Goal: Task Accomplishment & Management: Use online tool/utility

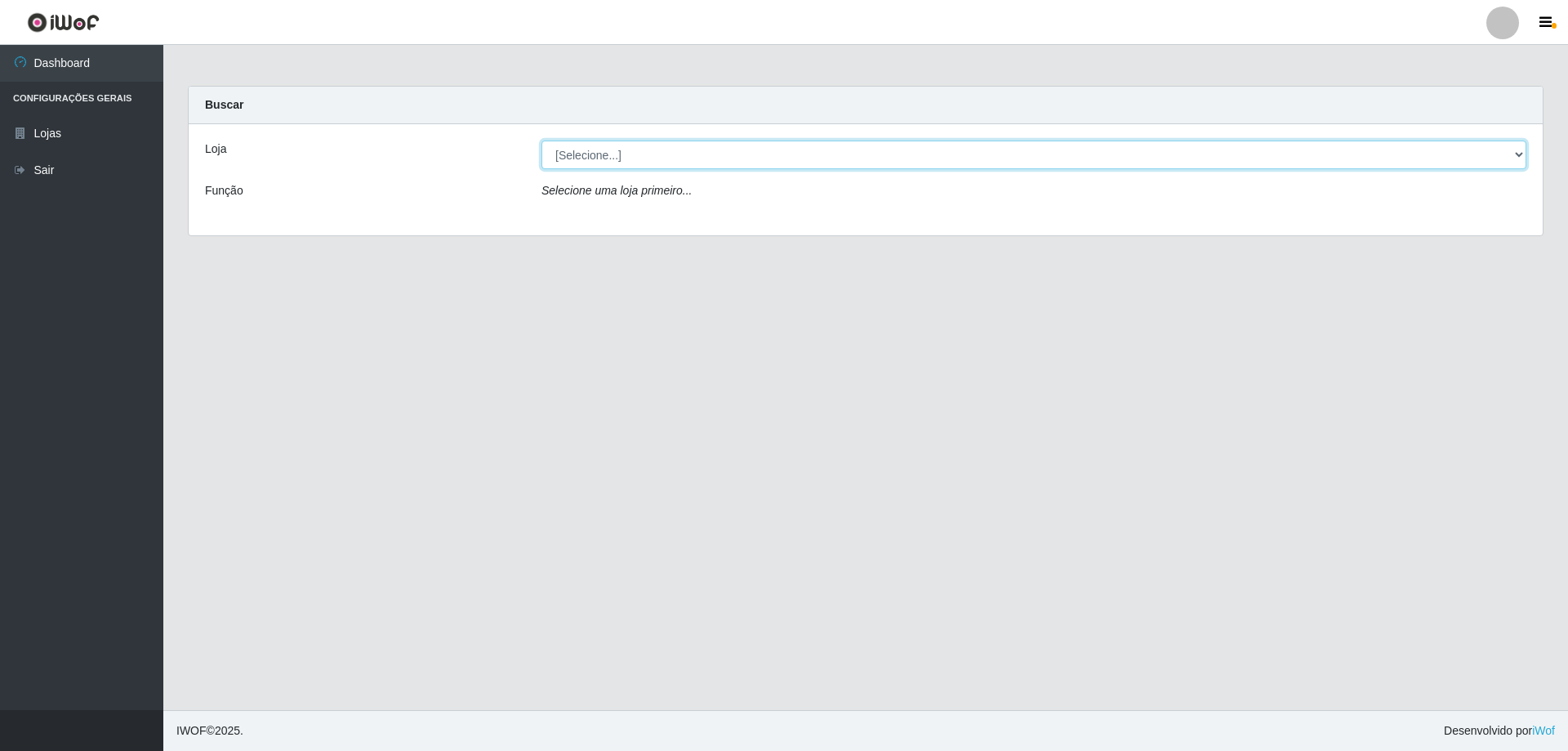
click at [696, 153] on select "[Selecione...] Atacado Vem - [STREET_ADDRESS]" at bounding box center [1033, 154] width 985 height 28
select select "461"
click at [541, 140] on select "[Selecione...] Atacado Vem - [STREET_ADDRESS]" at bounding box center [1033, 154] width 985 height 28
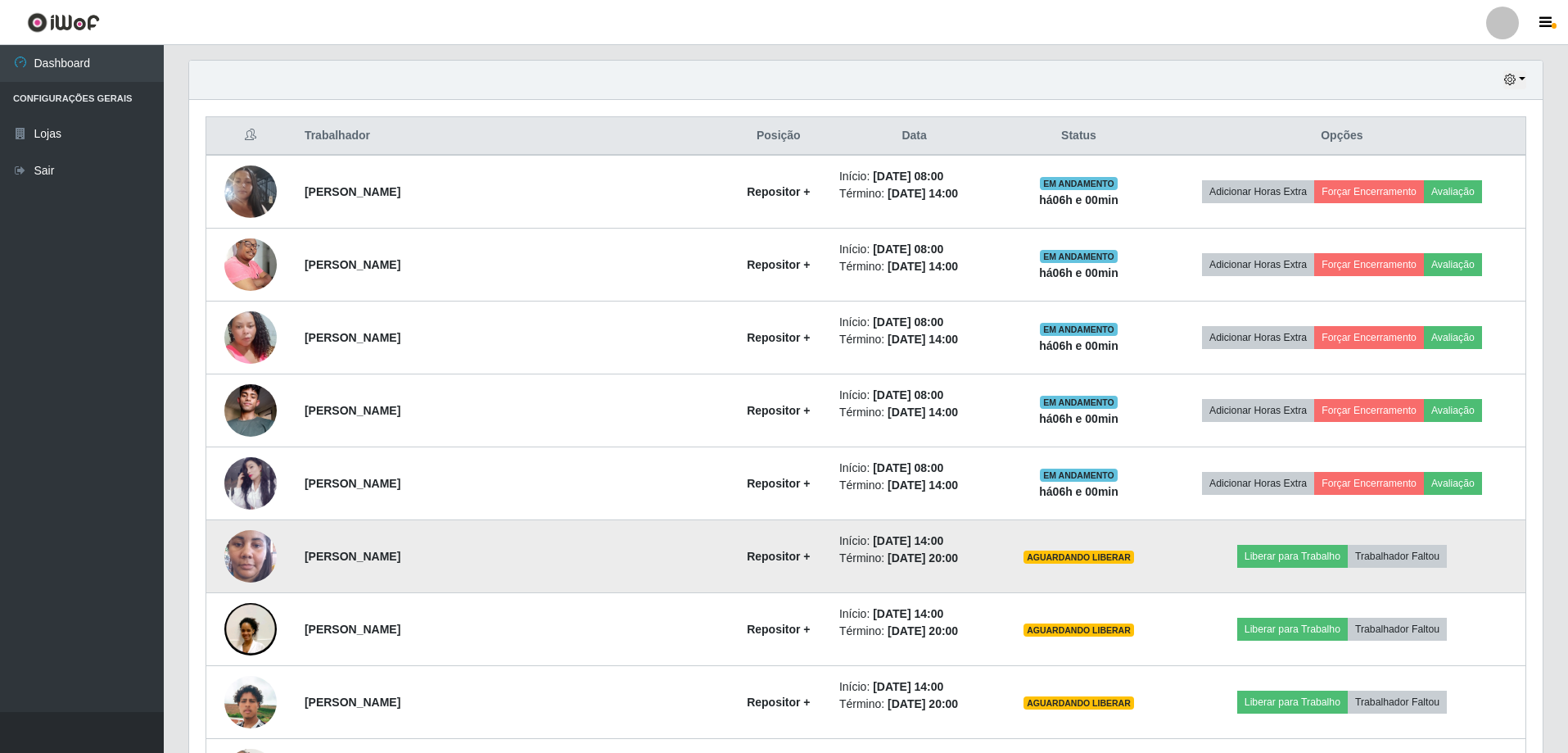
scroll to position [362, 0]
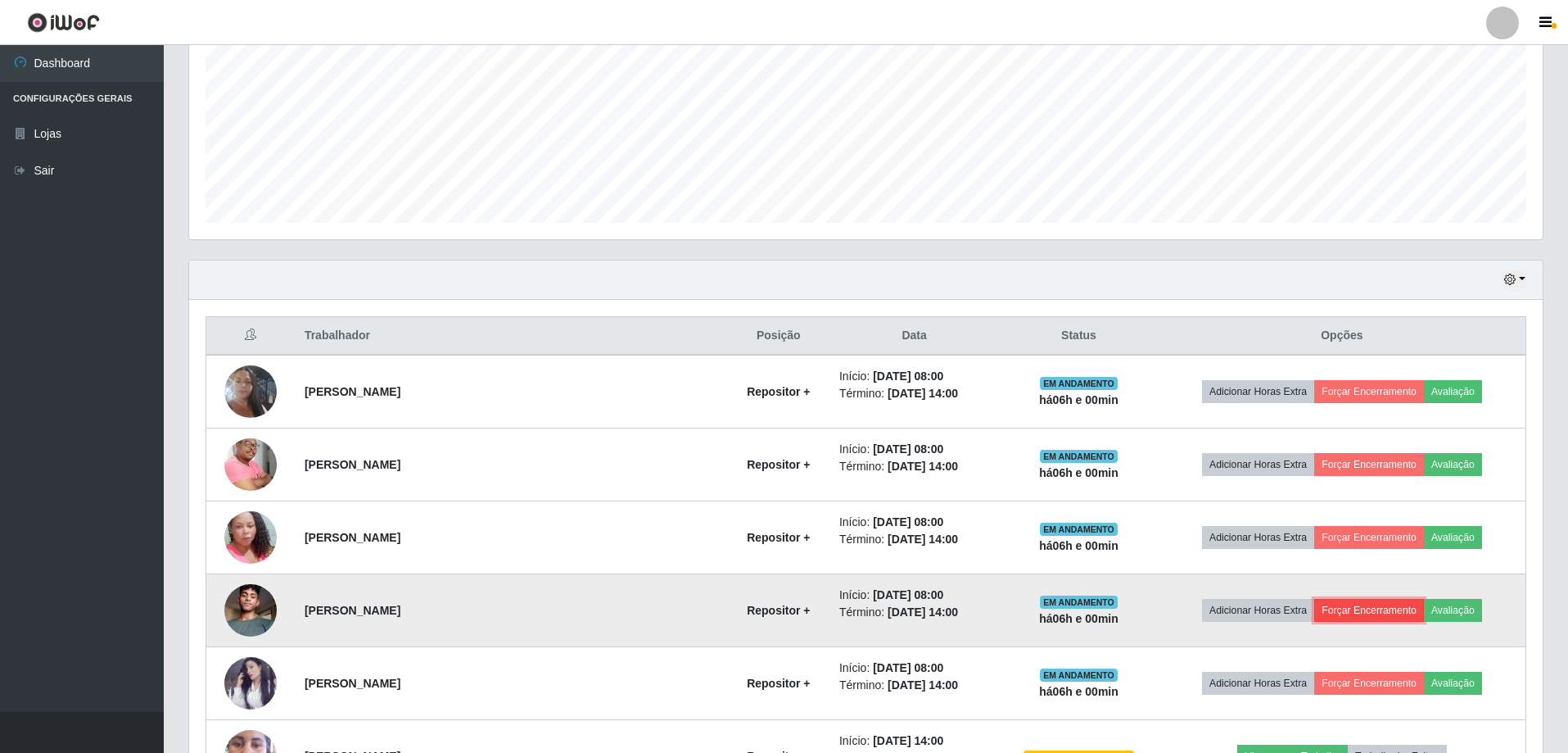
click at [1348, 609] on button "Forçar Encerramento" at bounding box center [1369, 610] width 109 height 23
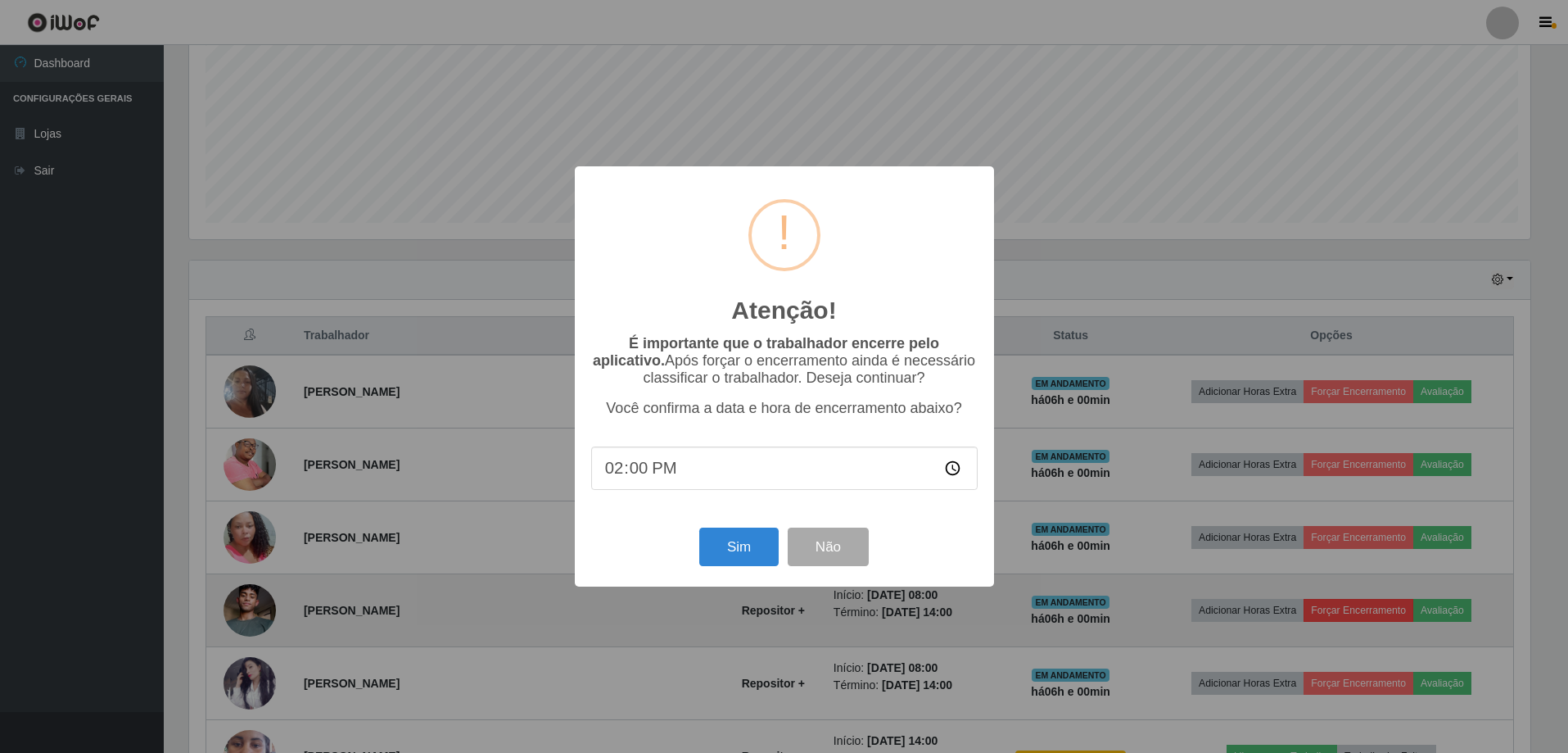
scroll to position [340, 1345]
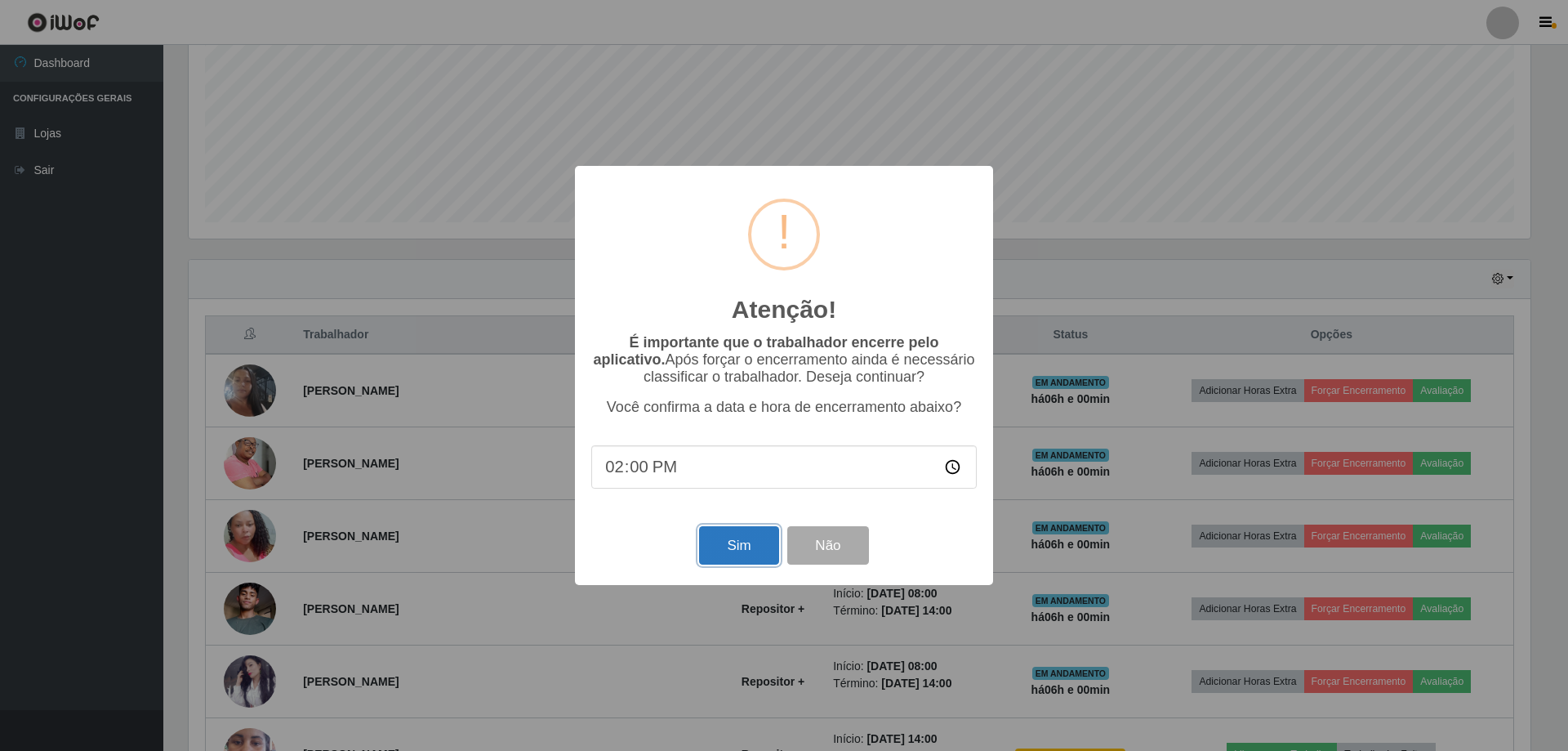
click at [748, 544] on button "Sim" at bounding box center [739, 545] width 79 height 39
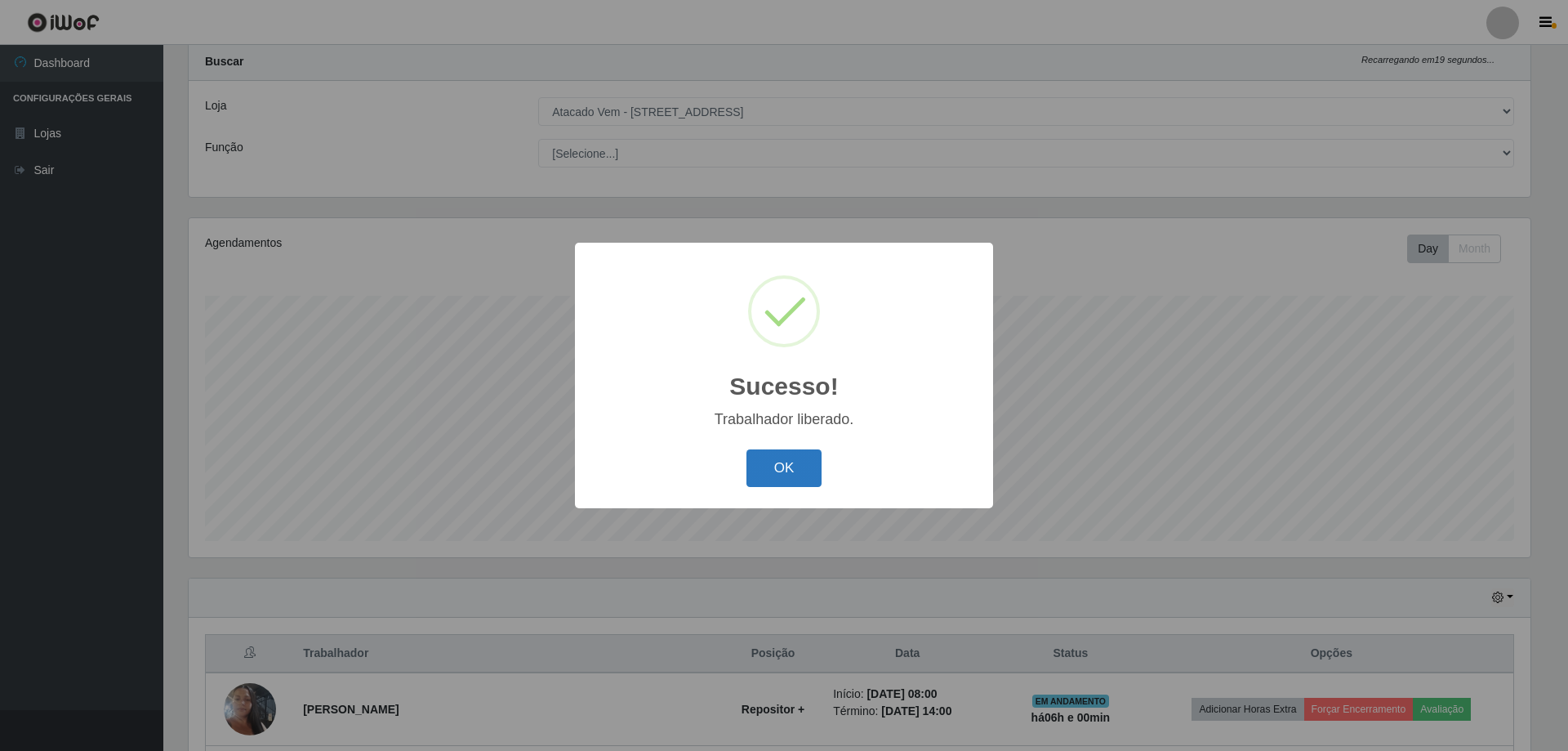
click at [788, 472] on button "OK" at bounding box center [784, 468] width 76 height 39
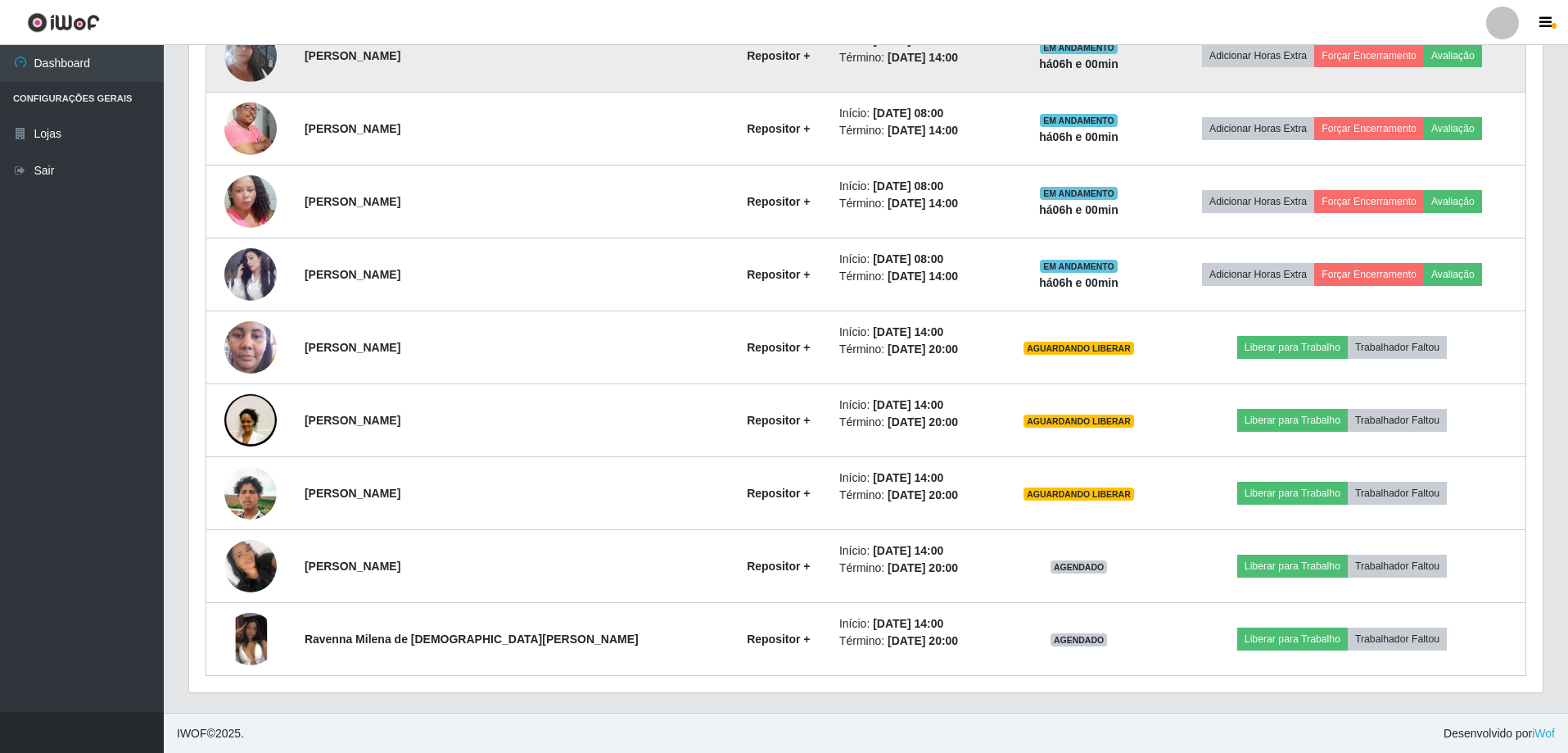
scroll to position [699, 0]
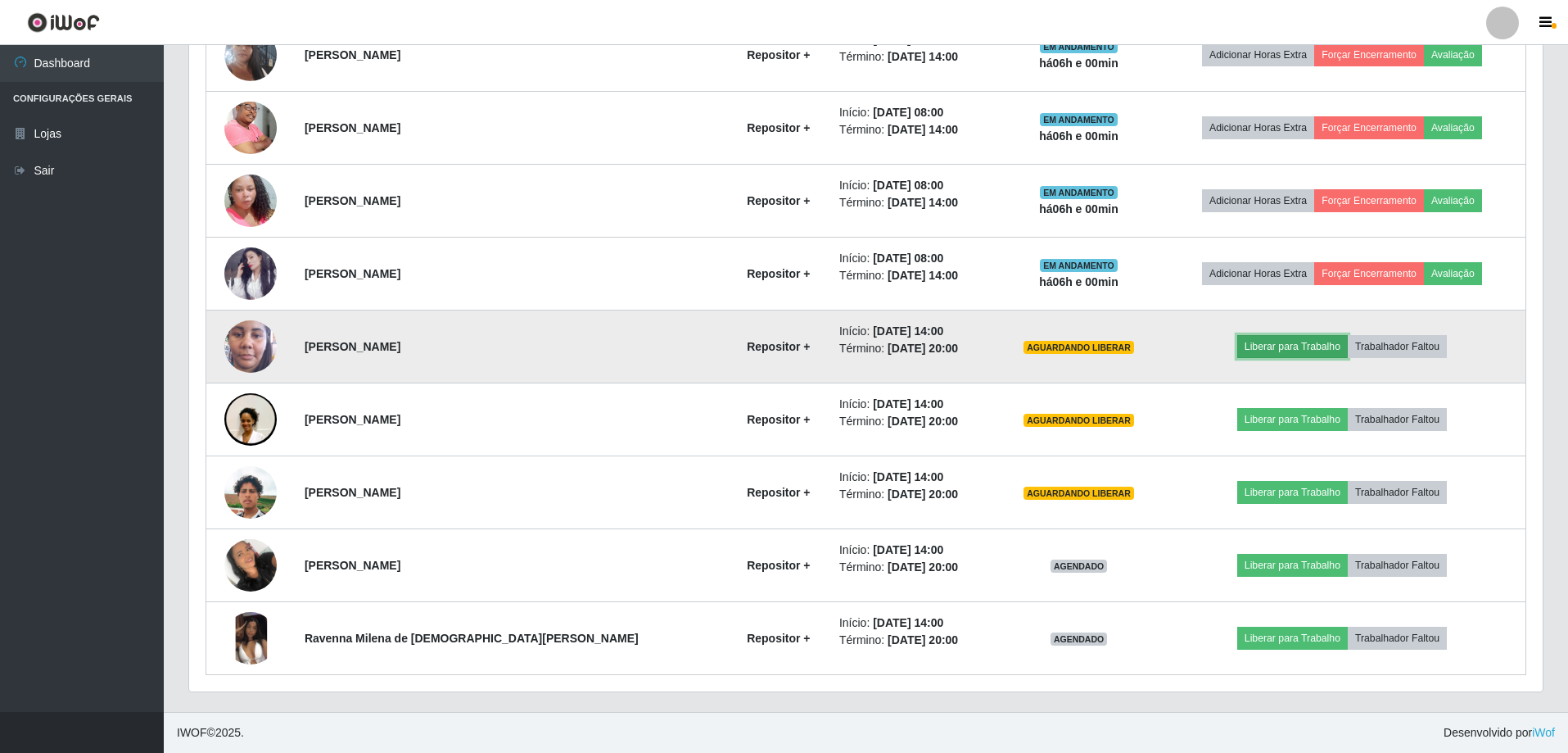
click at [1275, 355] on button "Liberar para Trabalho" at bounding box center [1292, 346] width 110 height 23
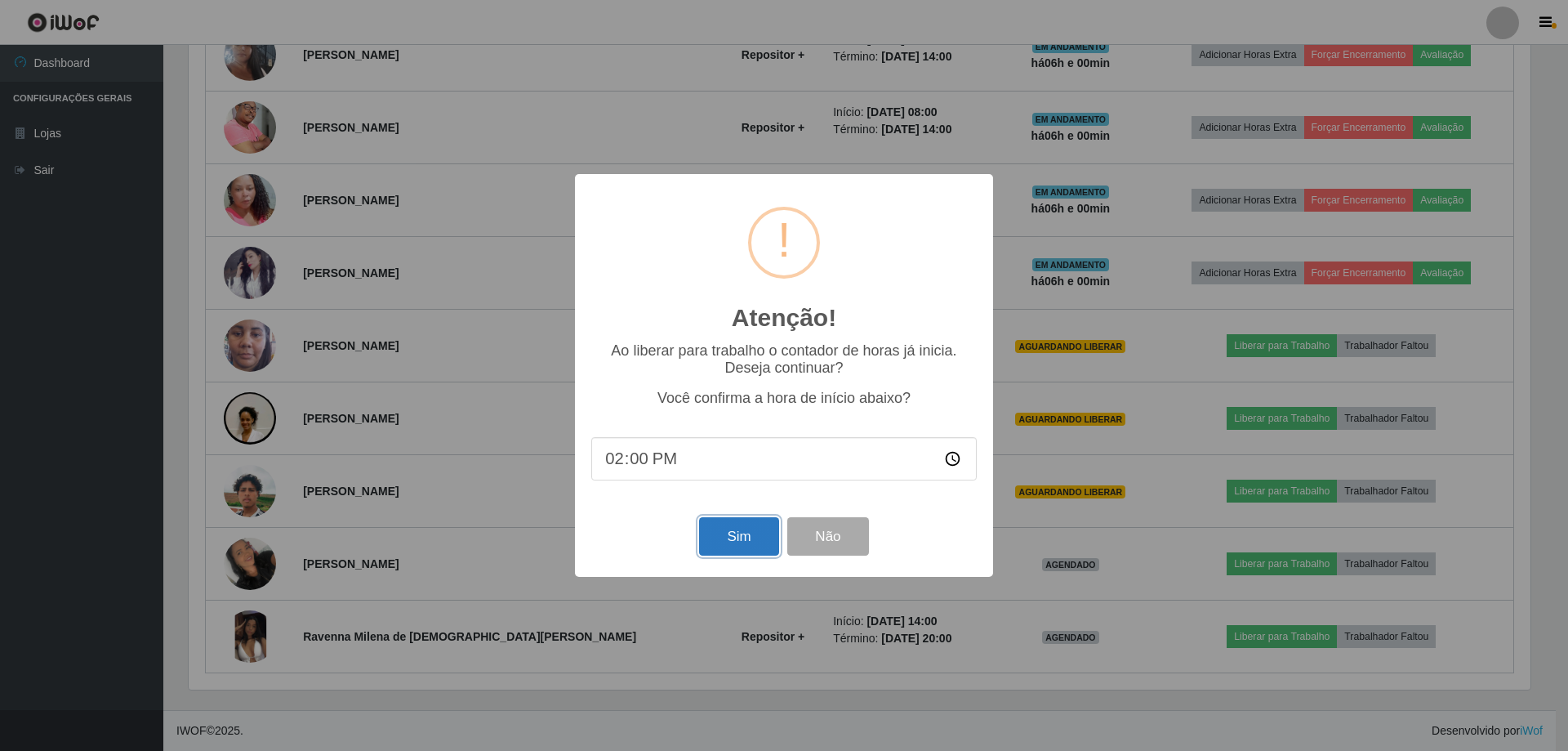
click at [736, 555] on button "Sim" at bounding box center [739, 535] width 79 height 39
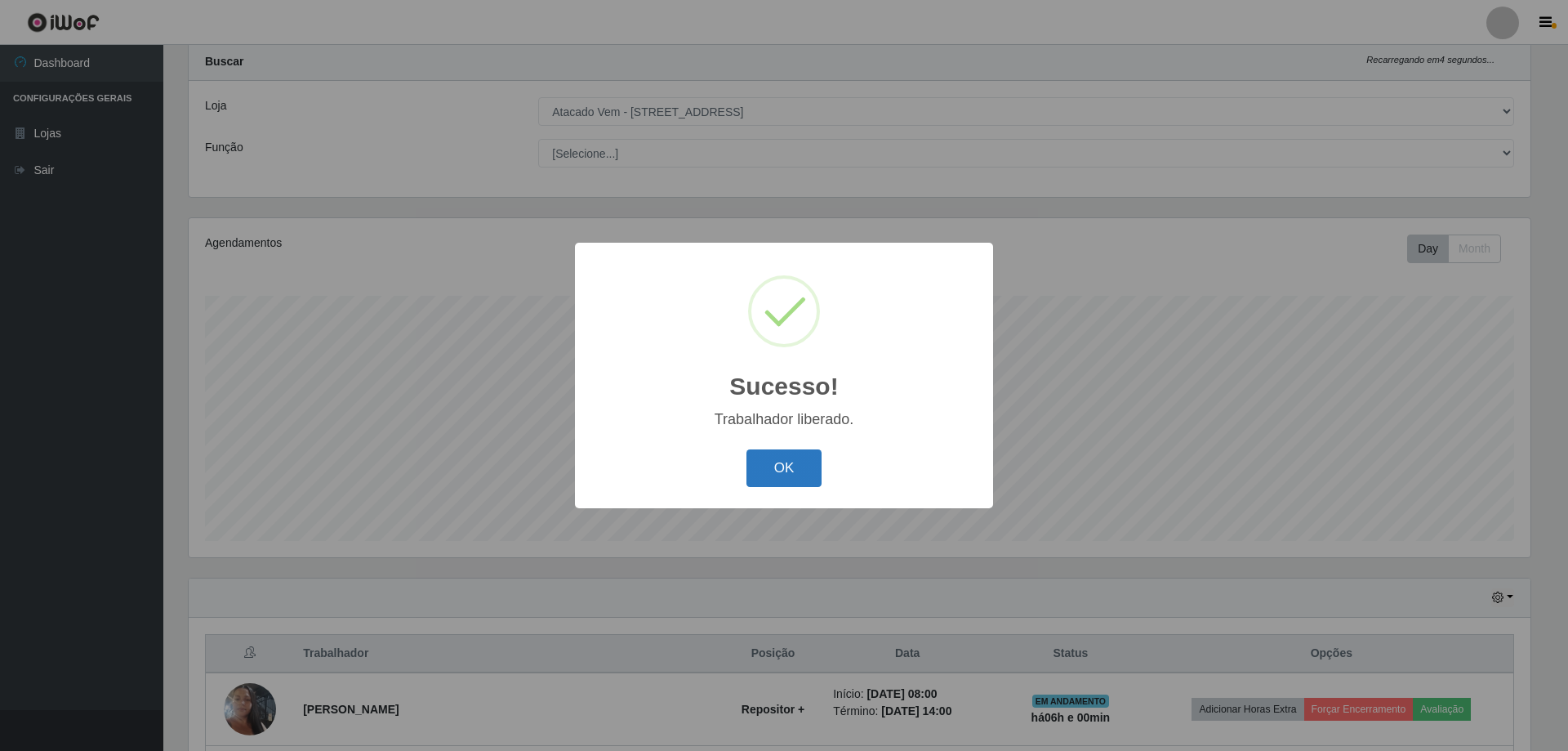
click at [793, 467] on button "OK" at bounding box center [784, 468] width 76 height 39
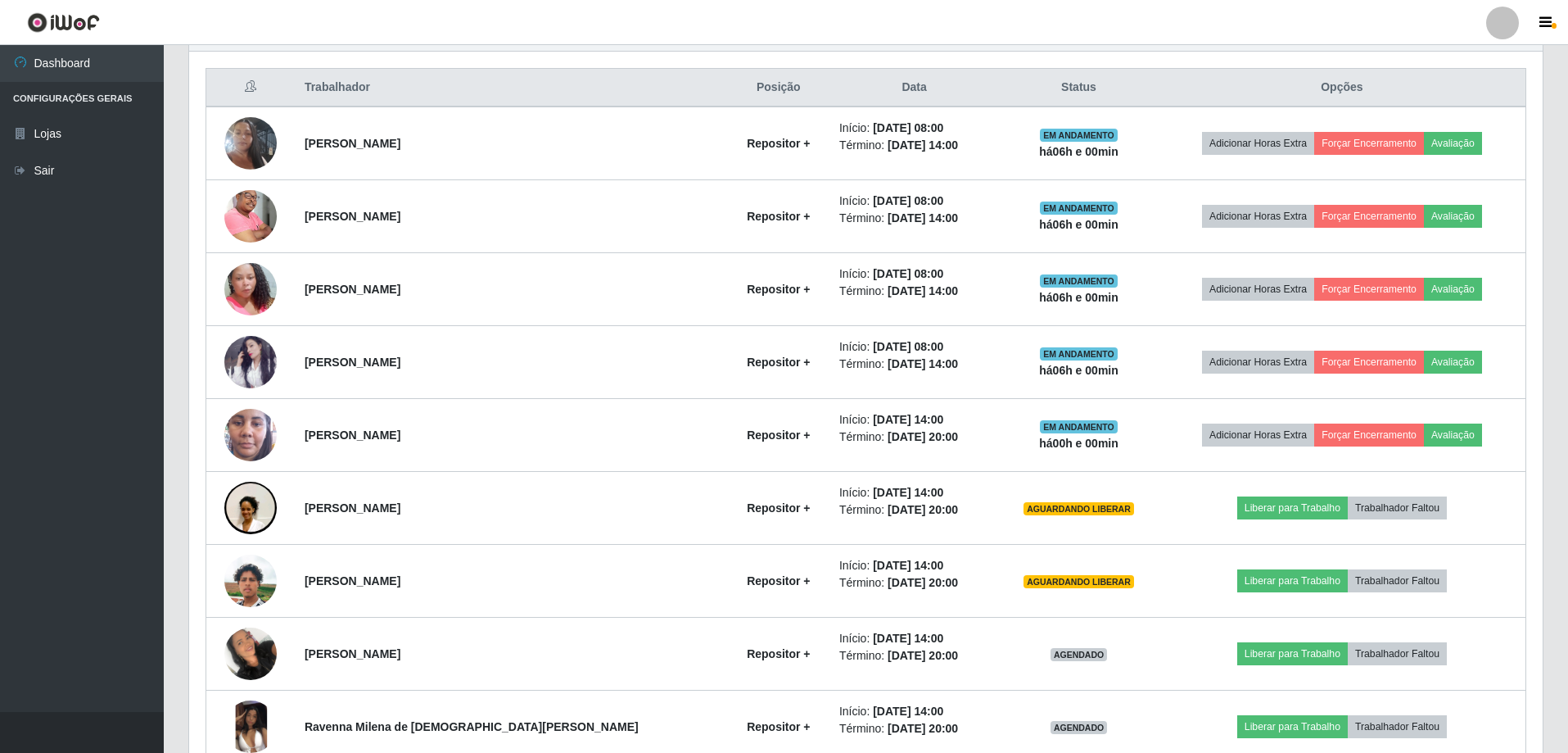
scroll to position [616, 0]
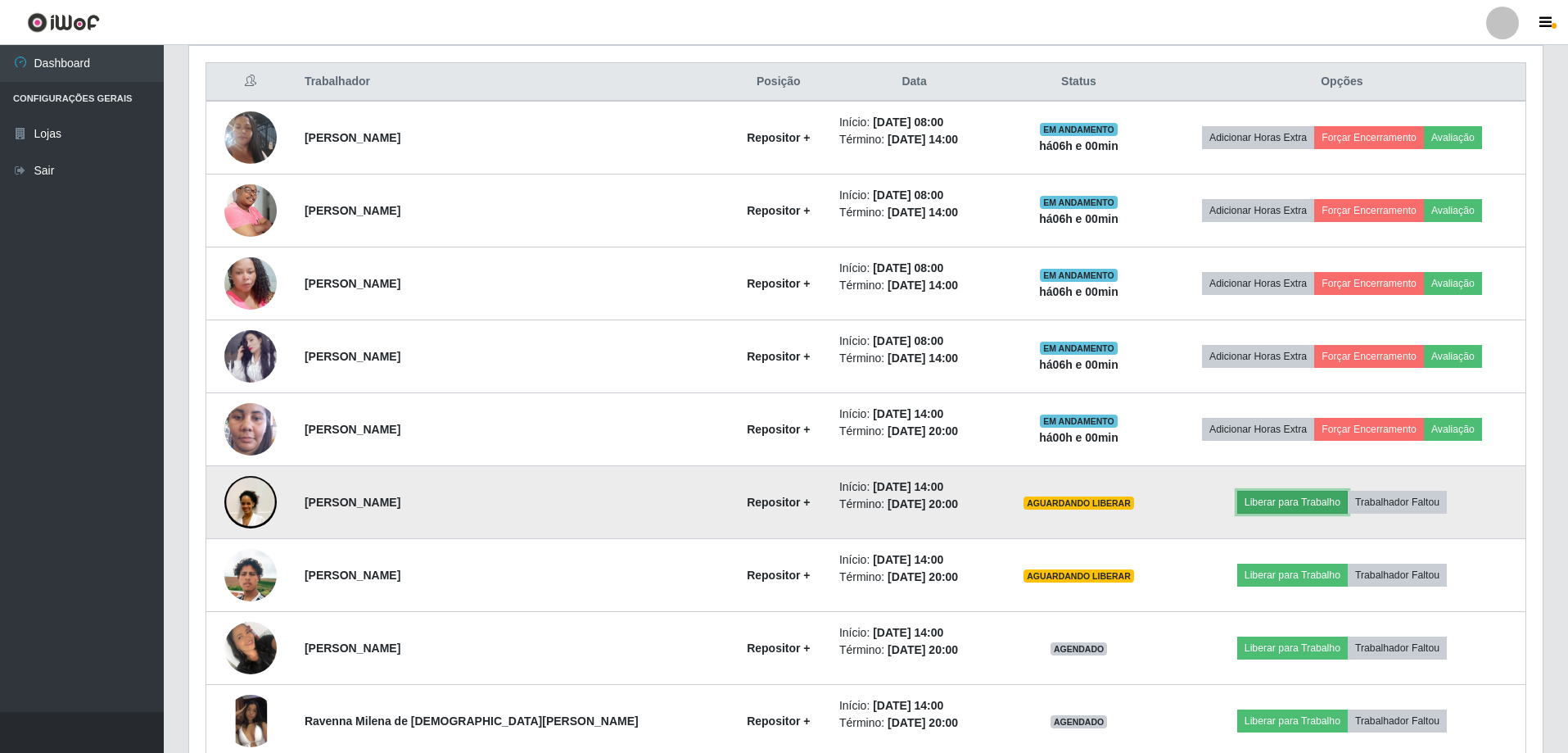
click at [1286, 503] on button "Liberar para Trabalho" at bounding box center [1292, 502] width 110 height 23
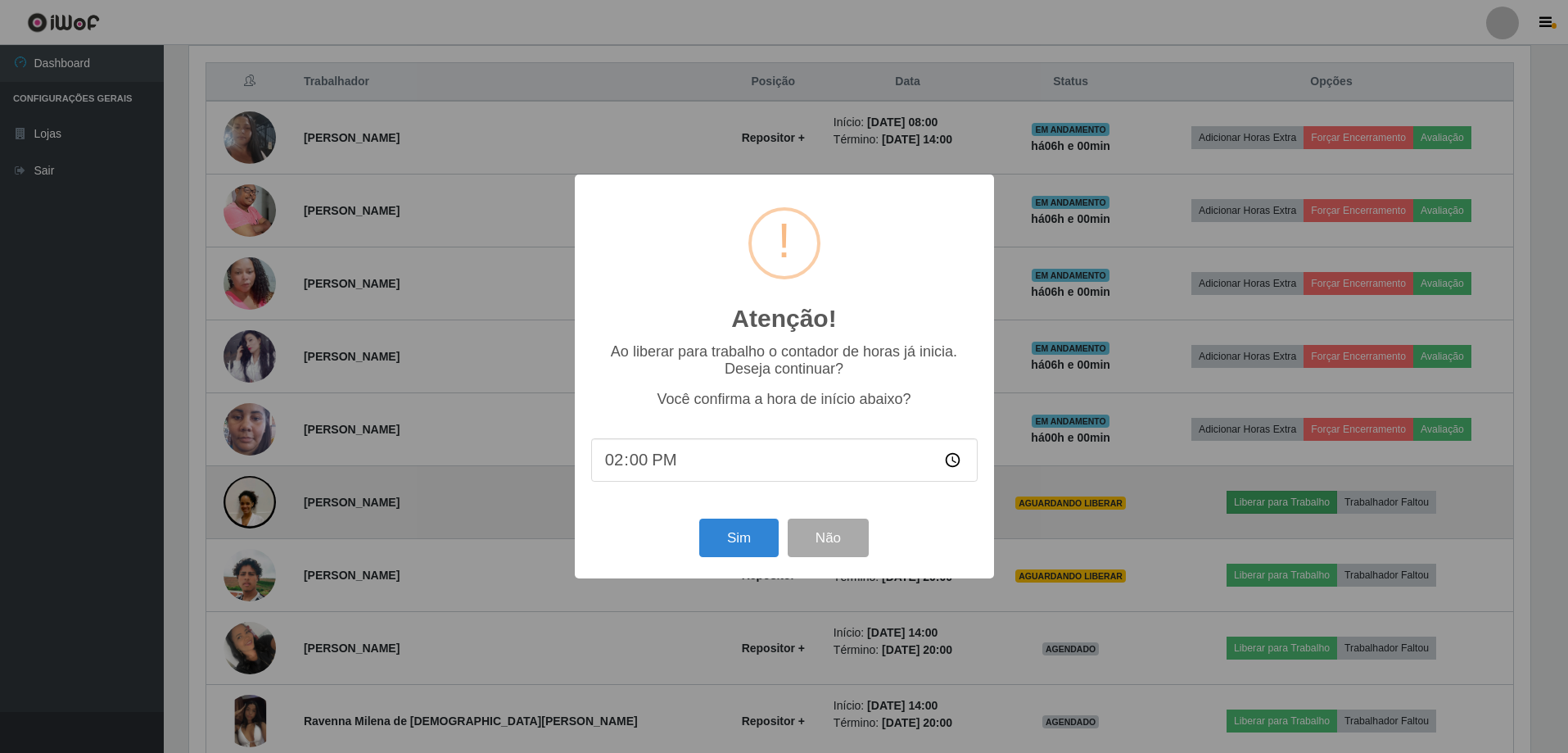
scroll to position [340, 1345]
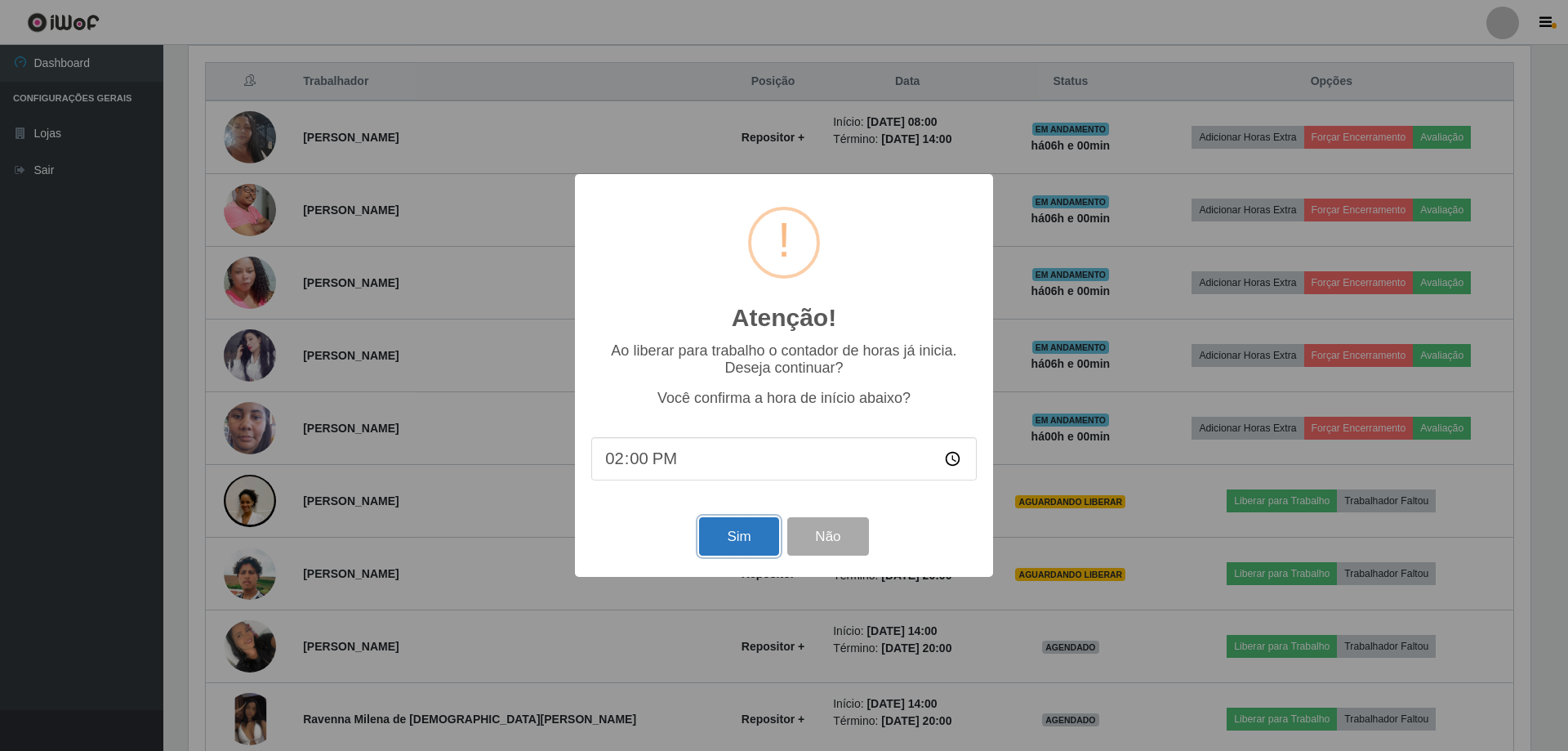
click at [729, 537] on button "Sim" at bounding box center [739, 535] width 79 height 39
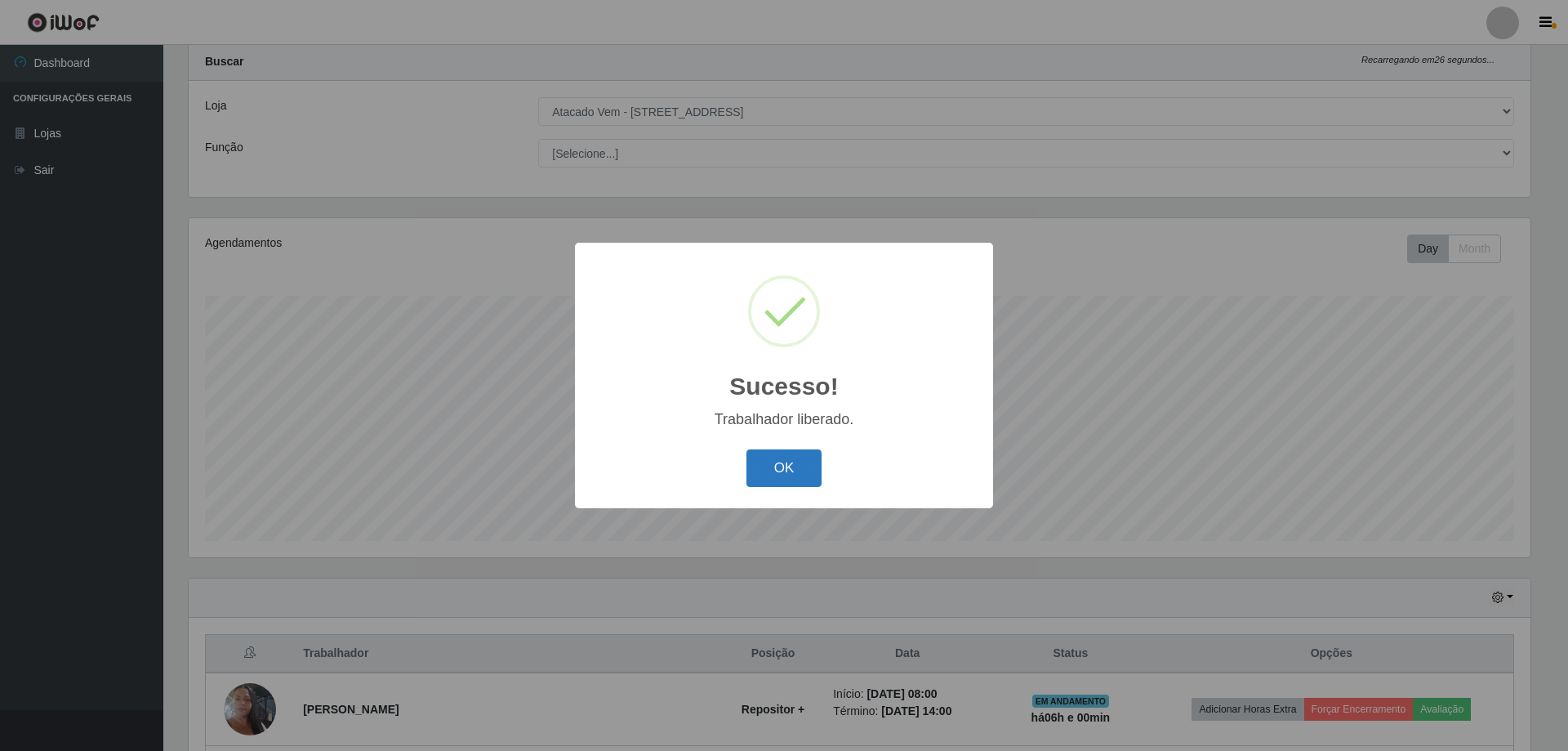
click at [766, 474] on button "OK" at bounding box center [784, 468] width 76 height 39
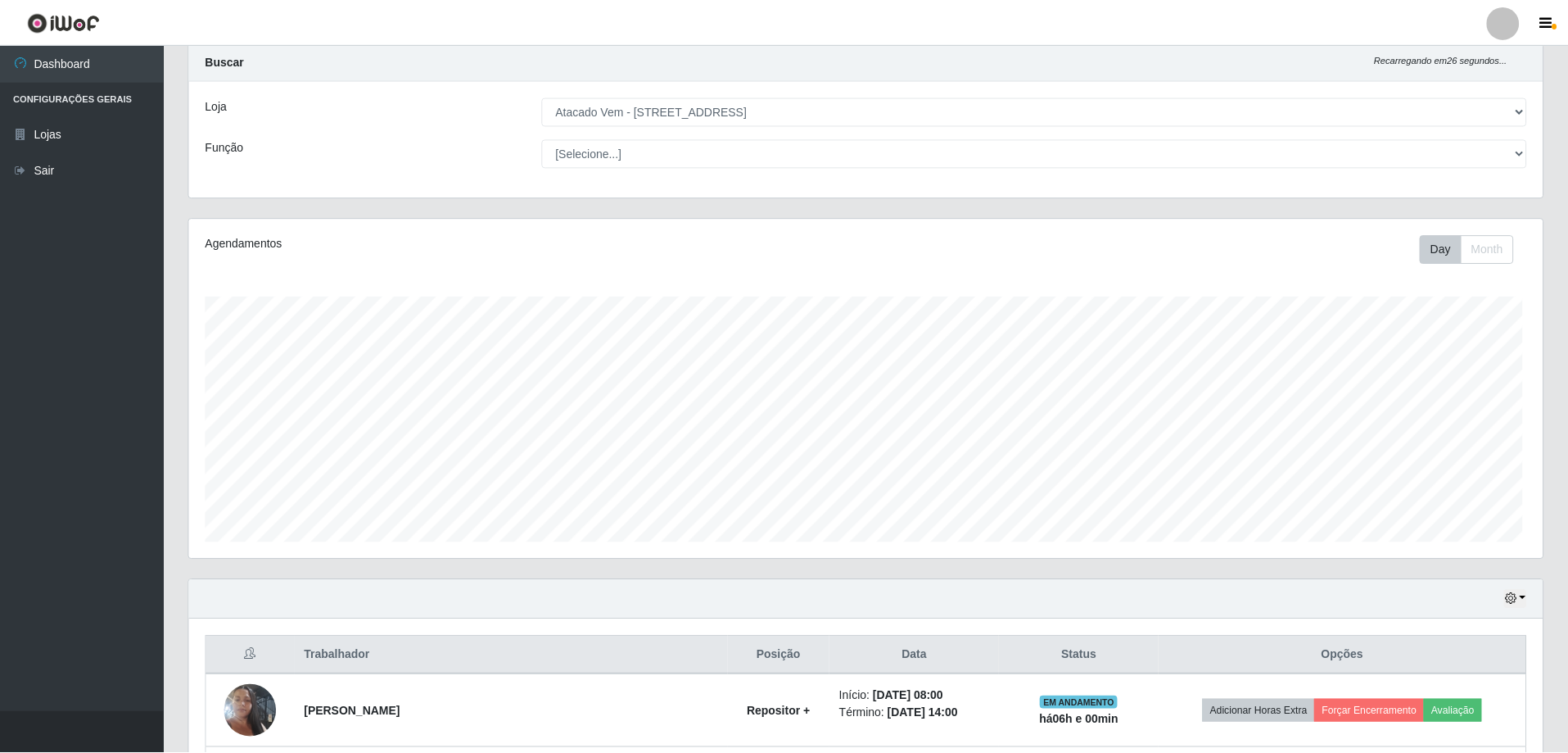
scroll to position [0, 0]
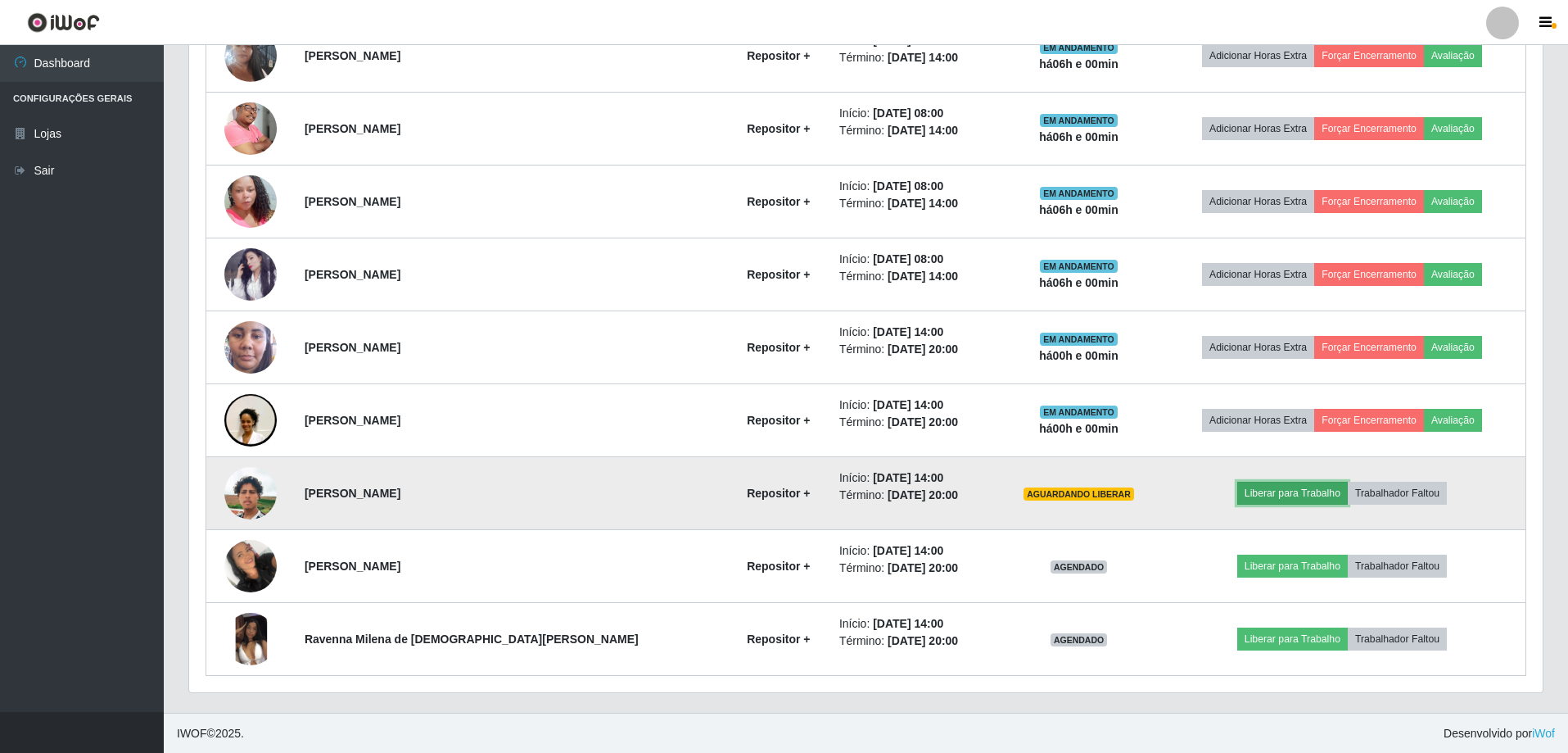
click at [1265, 495] on button "Liberar para Trabalho" at bounding box center [1292, 493] width 110 height 23
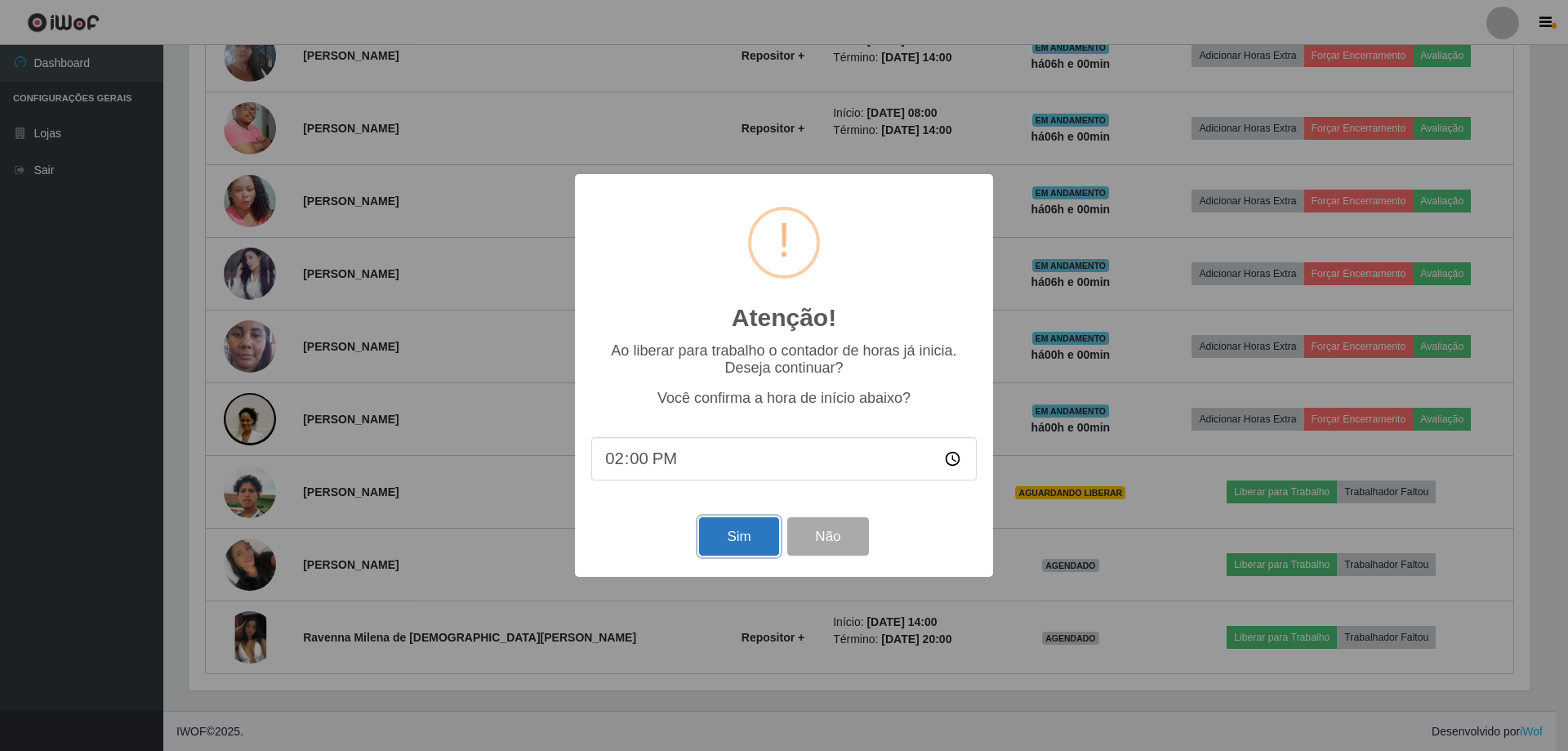
click at [740, 538] on button "Sim" at bounding box center [739, 535] width 79 height 39
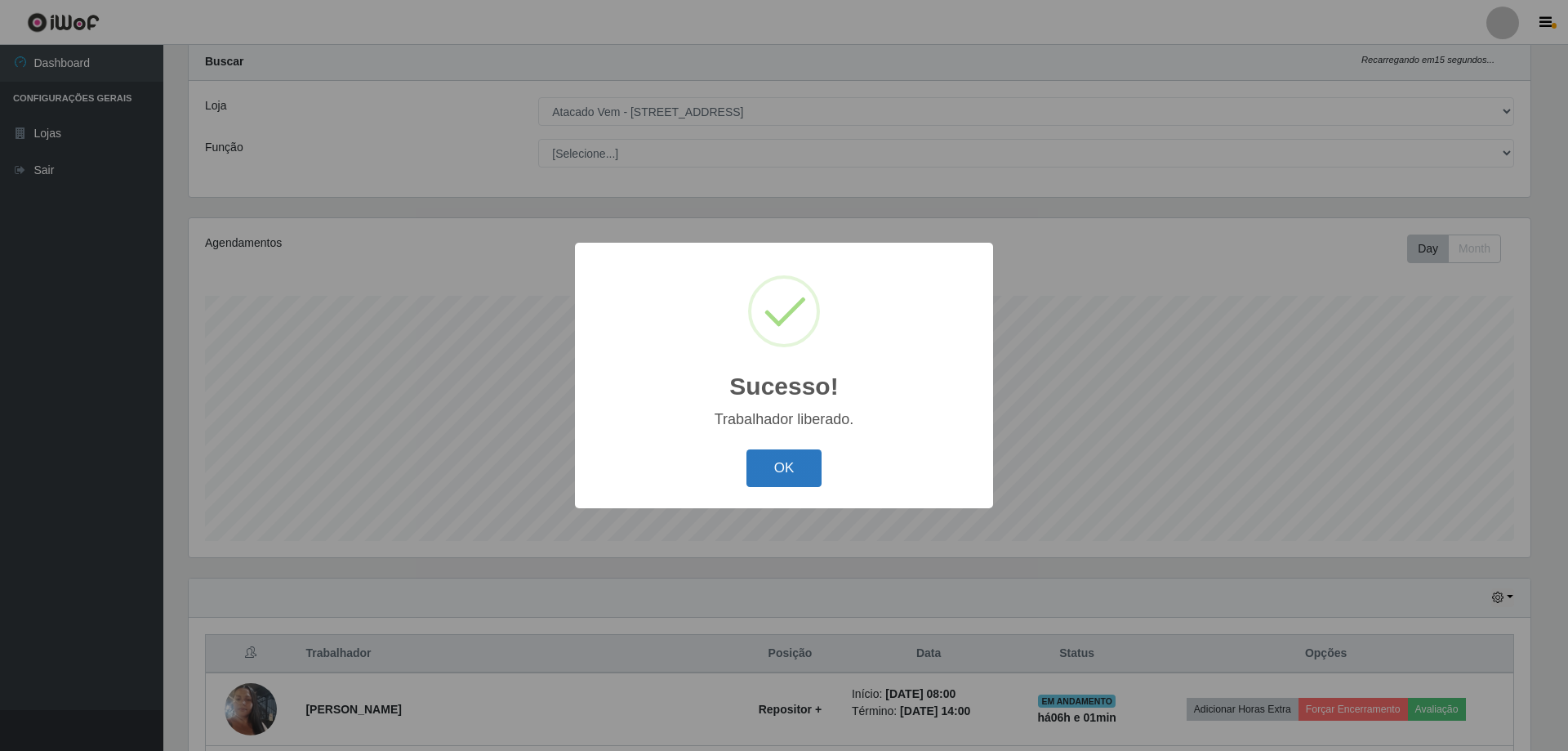
click at [767, 467] on button "OK" at bounding box center [784, 468] width 76 height 39
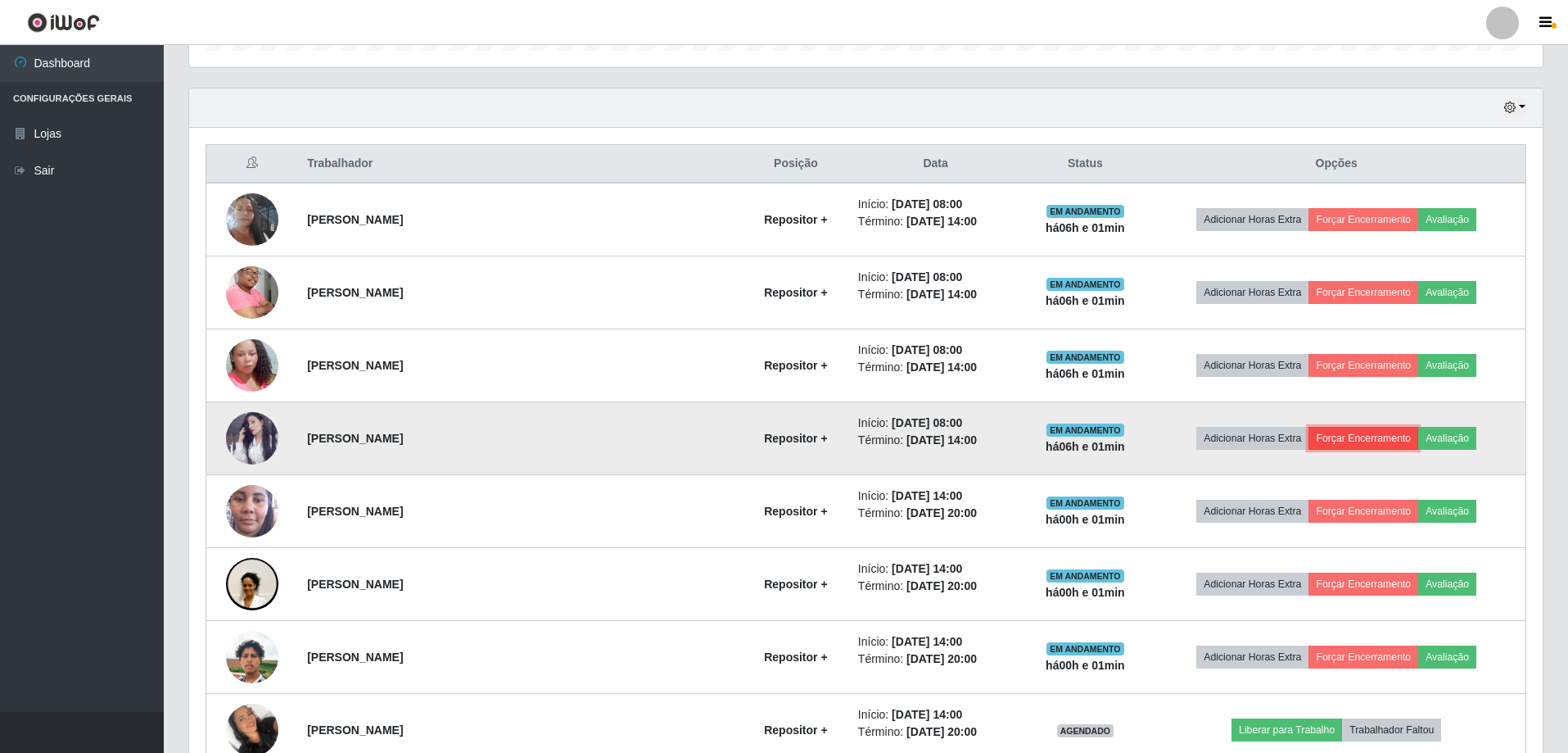
click at [1328, 440] on button "Forçar Encerramento" at bounding box center [1363, 438] width 109 height 23
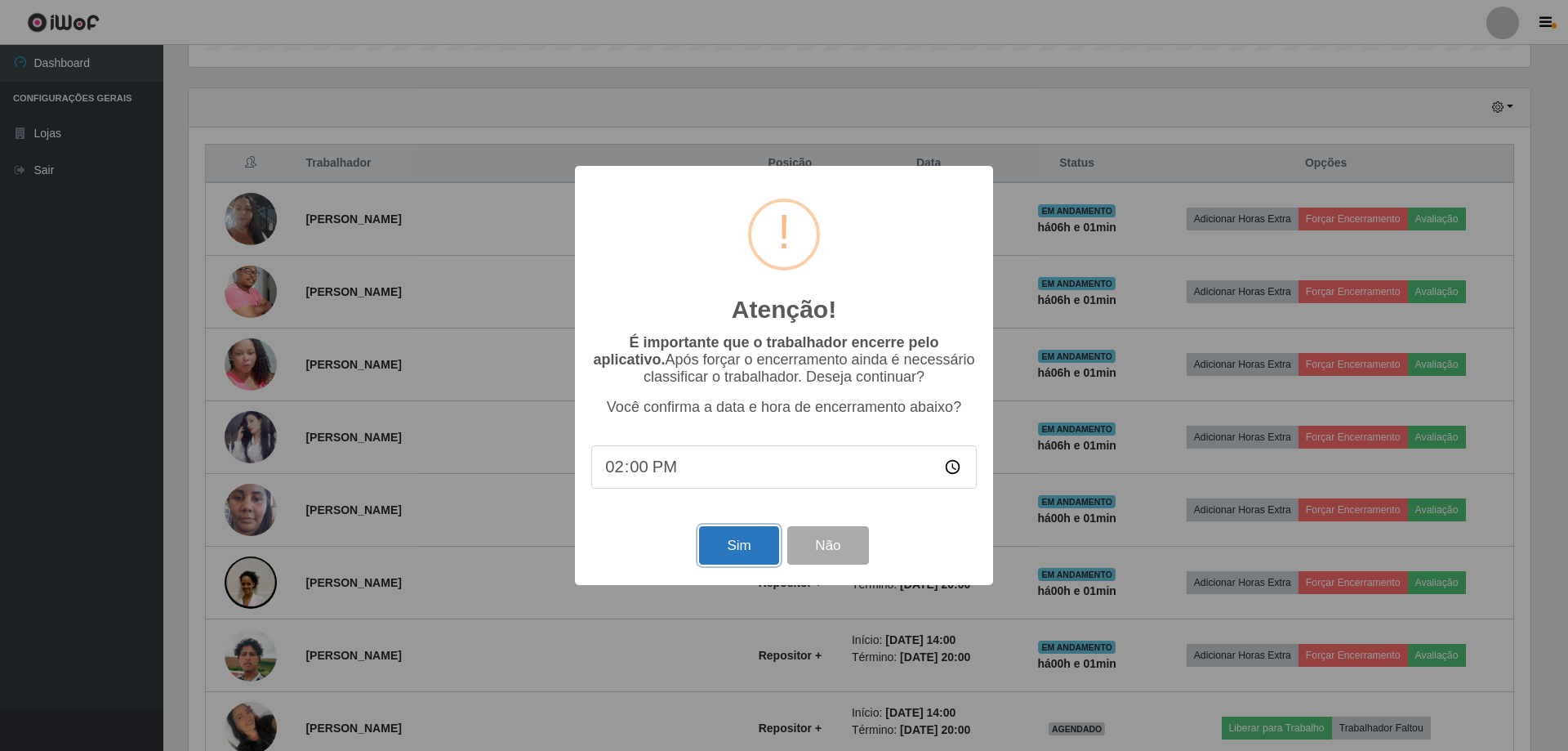
click at [720, 551] on button "Sim" at bounding box center [739, 545] width 79 height 39
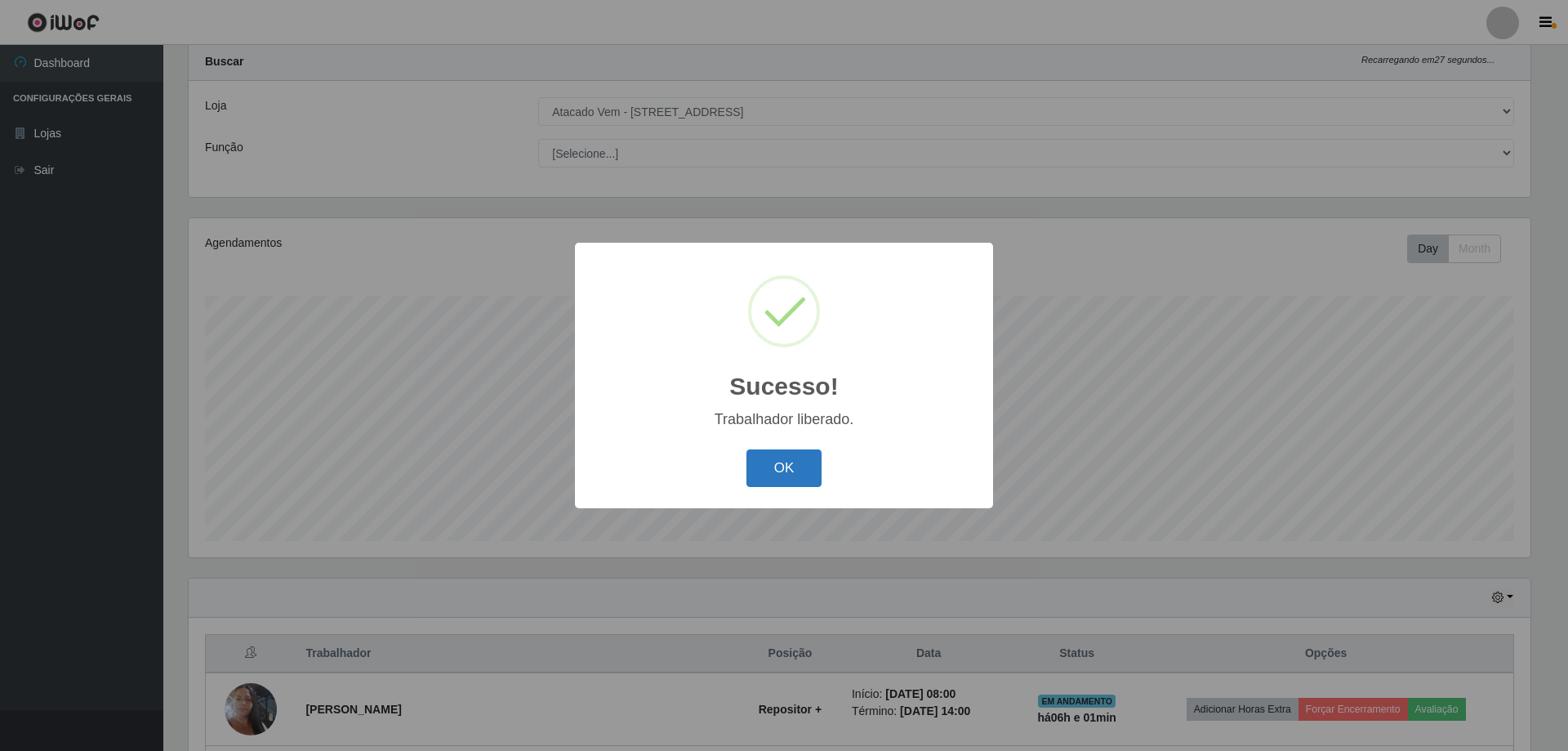
click at [796, 469] on button "OK" at bounding box center [784, 468] width 76 height 39
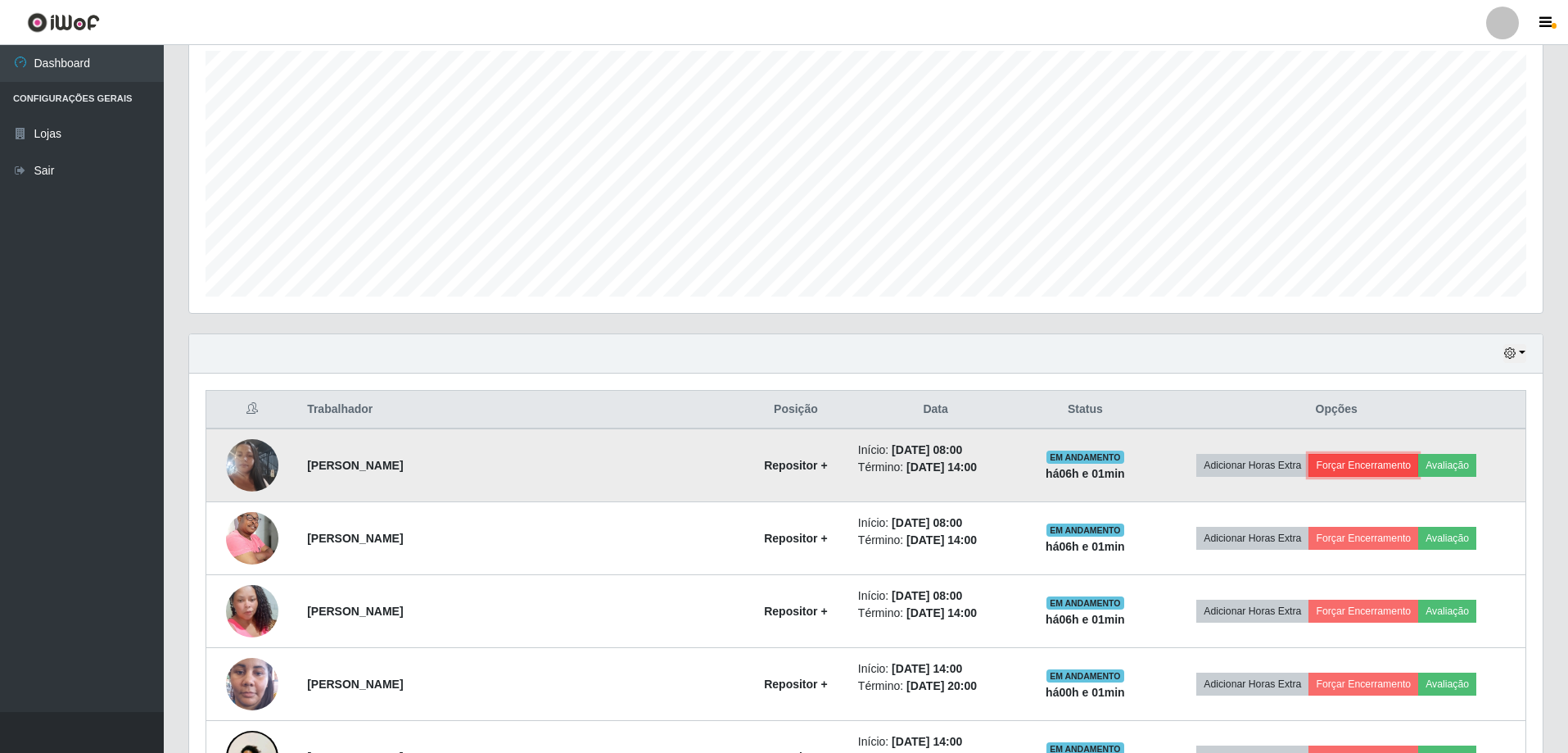
click at [1342, 460] on button "Forçar Encerramento" at bounding box center [1363, 465] width 109 height 23
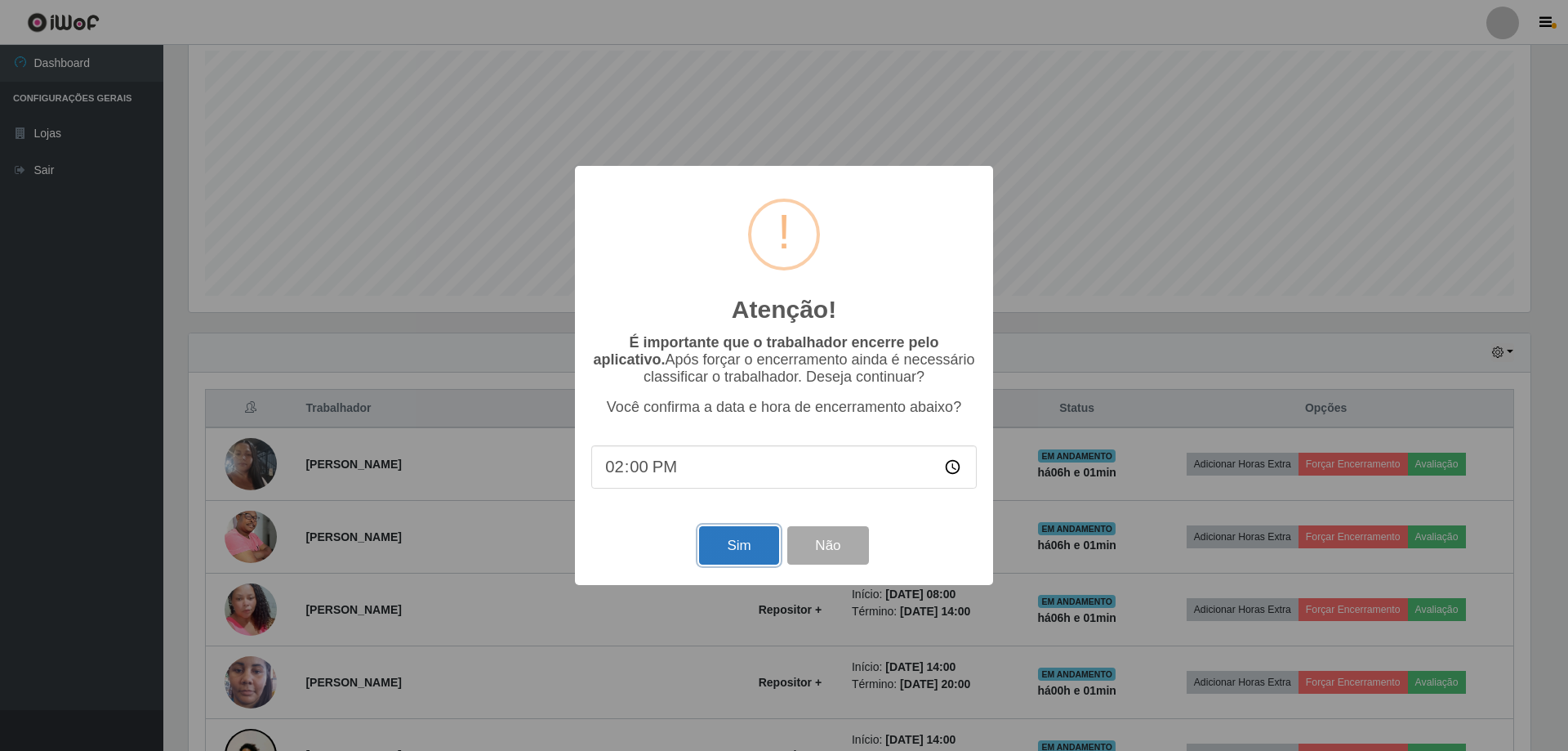
click at [731, 545] on button "Sim" at bounding box center [739, 545] width 79 height 39
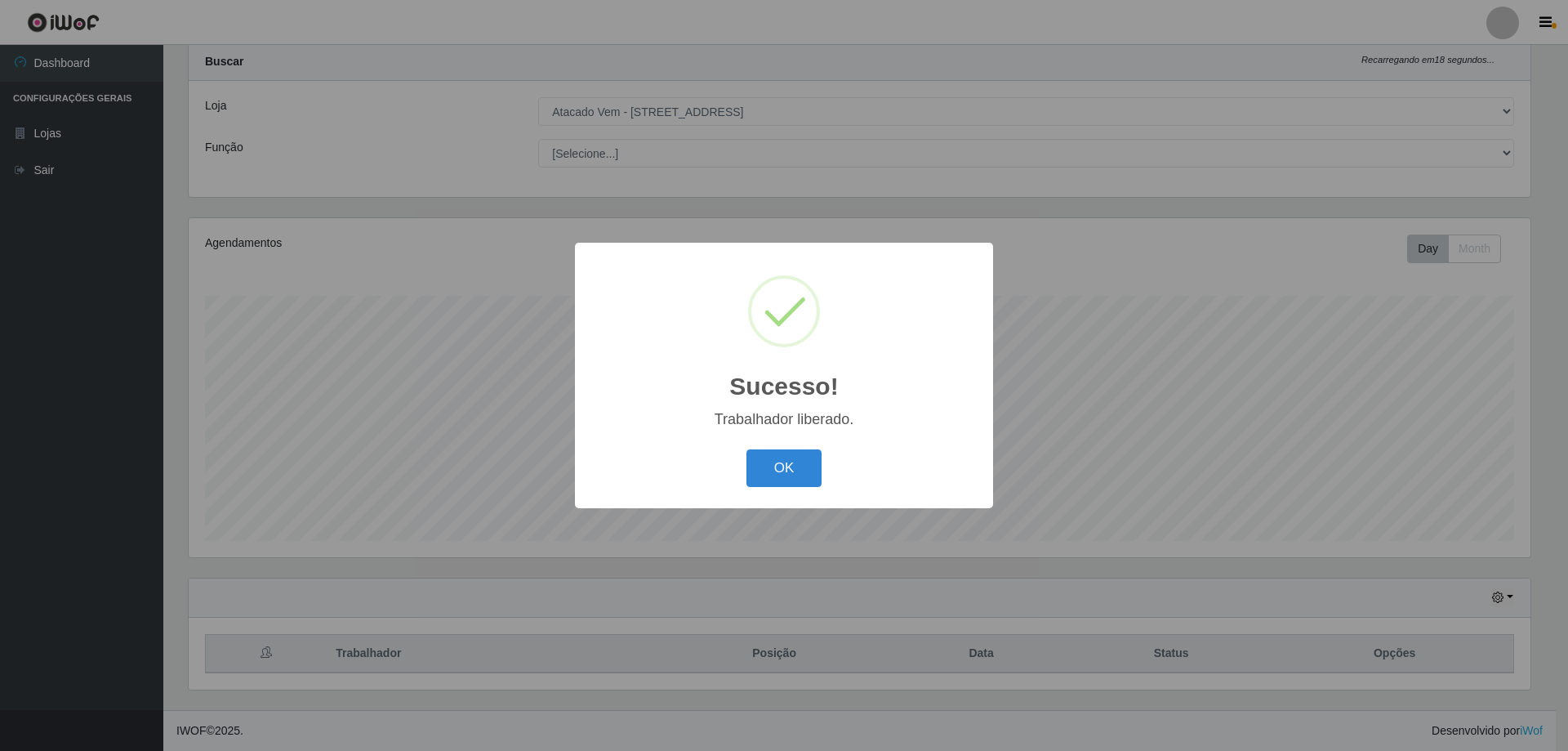
click at [1360, 535] on div "Sucesso! × Trabalhador liberado. OK Cancel" at bounding box center [784, 376] width 1568 height 751
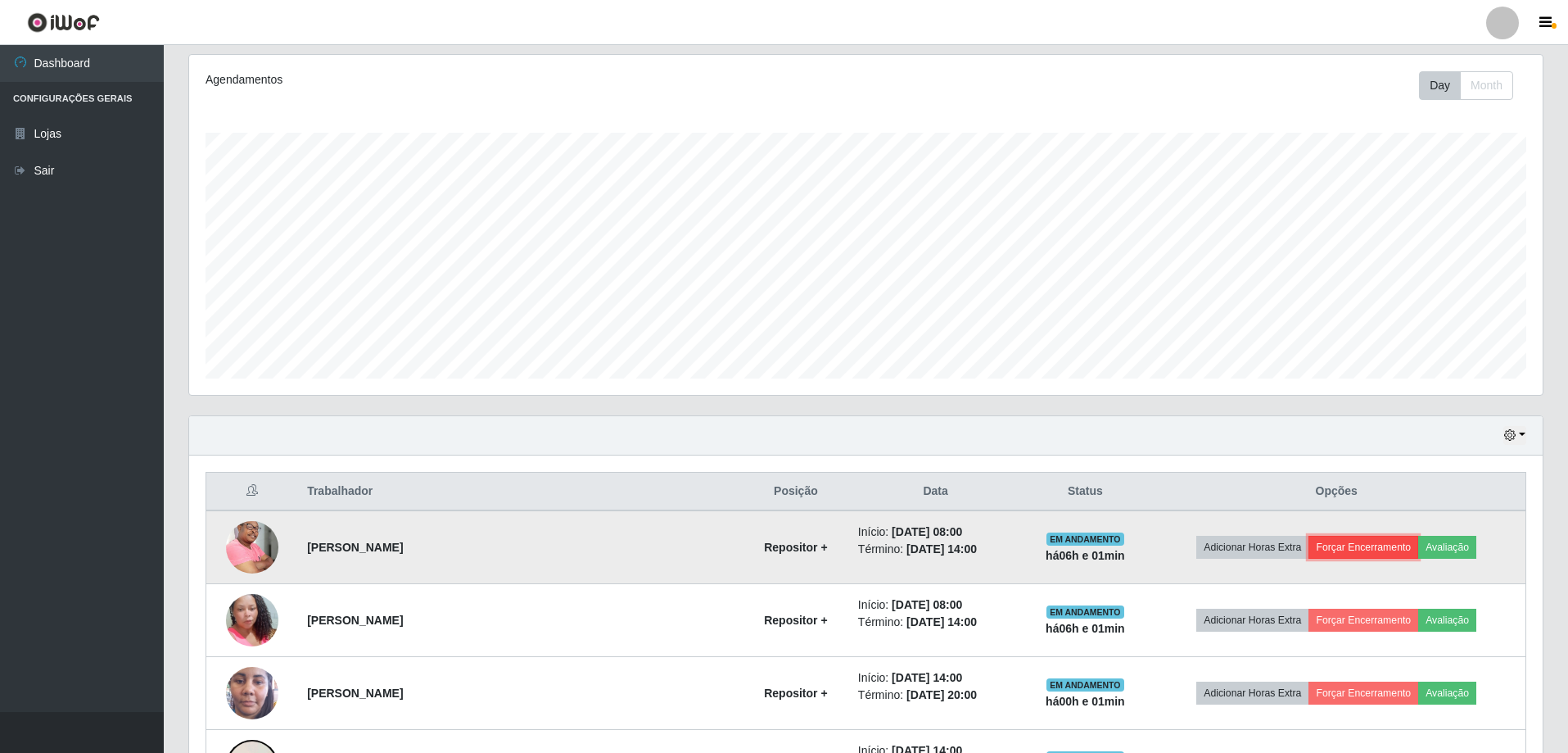
click at [1348, 550] on button "Forçar Encerramento" at bounding box center [1363, 547] width 109 height 23
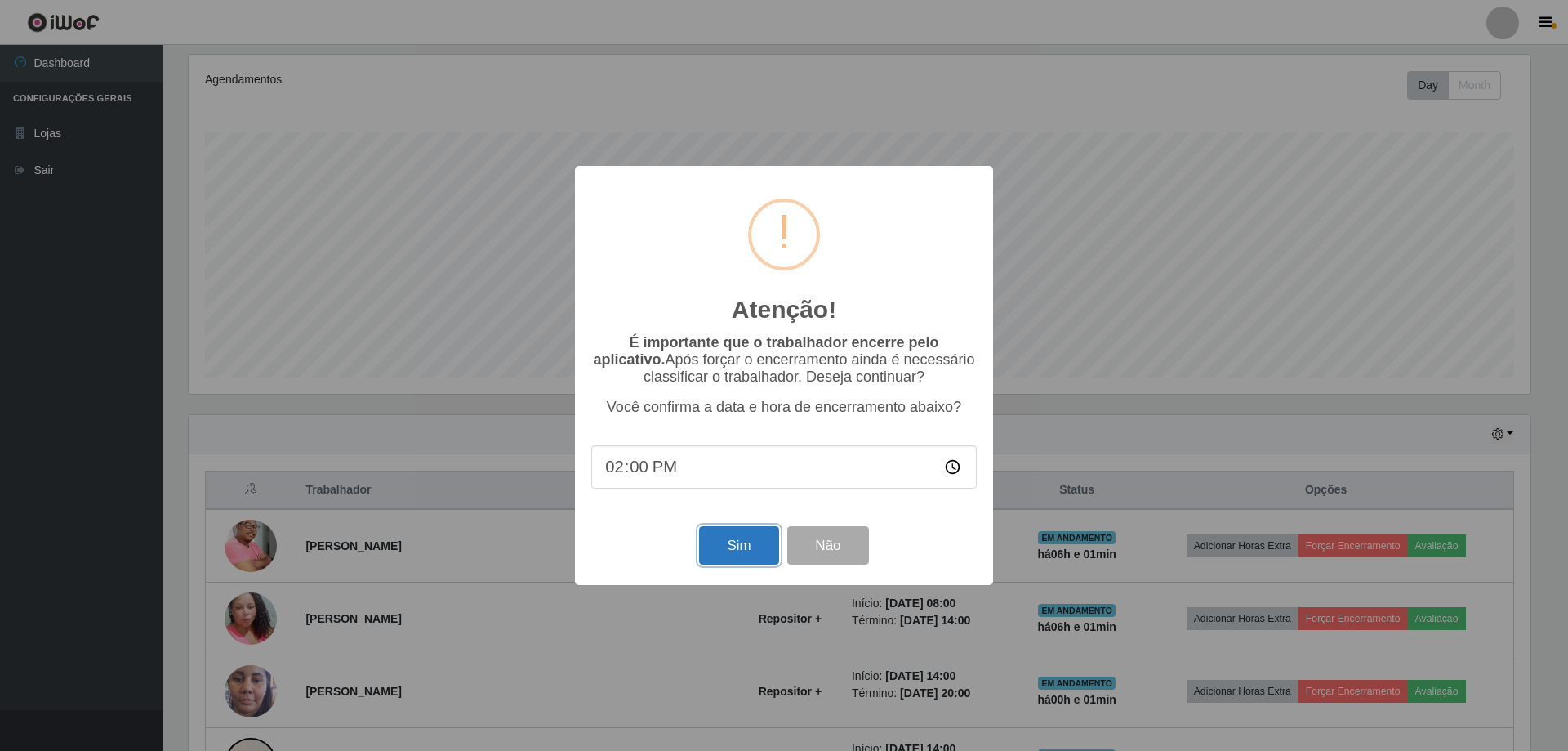
click at [727, 563] on button "Sim" at bounding box center [739, 545] width 79 height 39
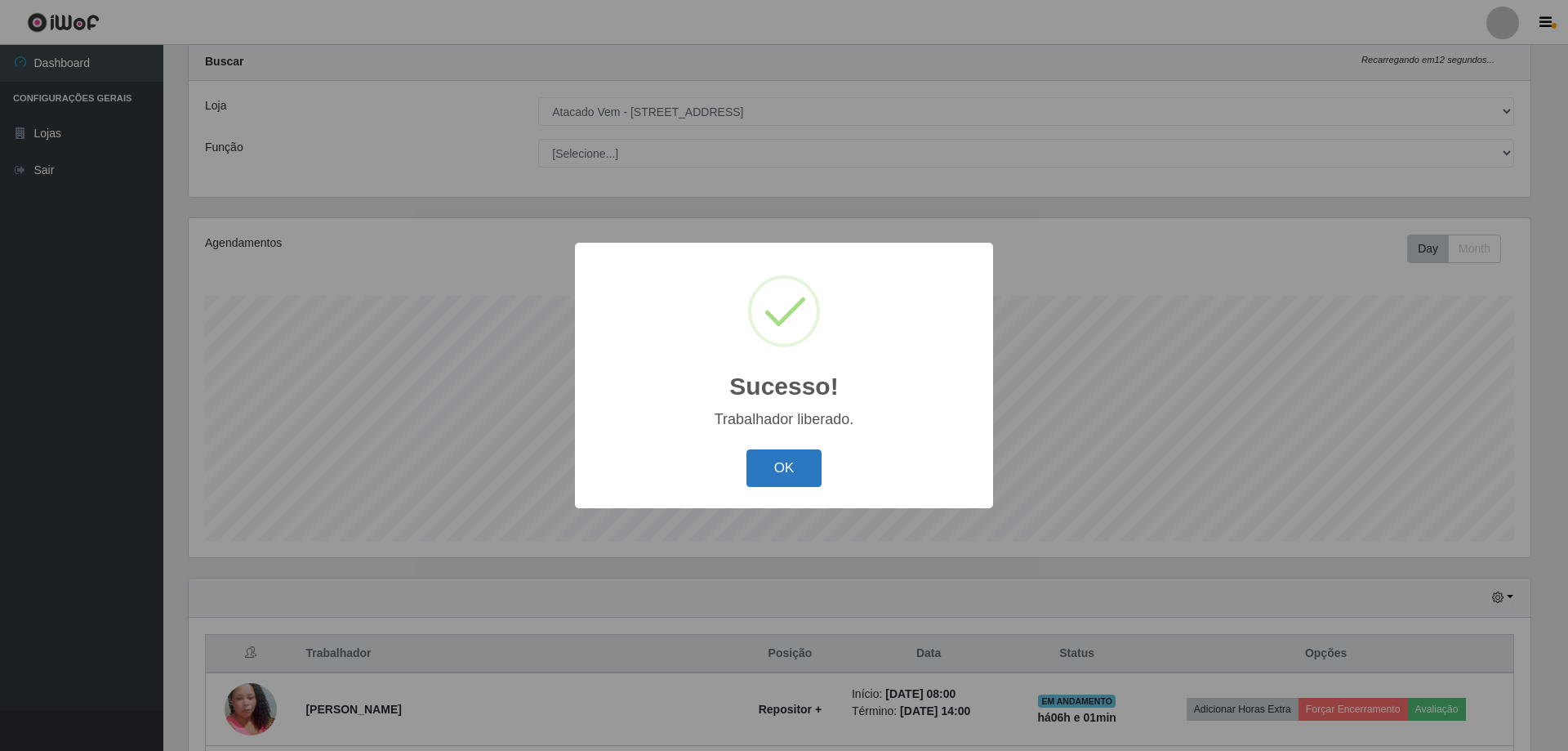
click at [782, 470] on button "OK" at bounding box center [784, 468] width 76 height 39
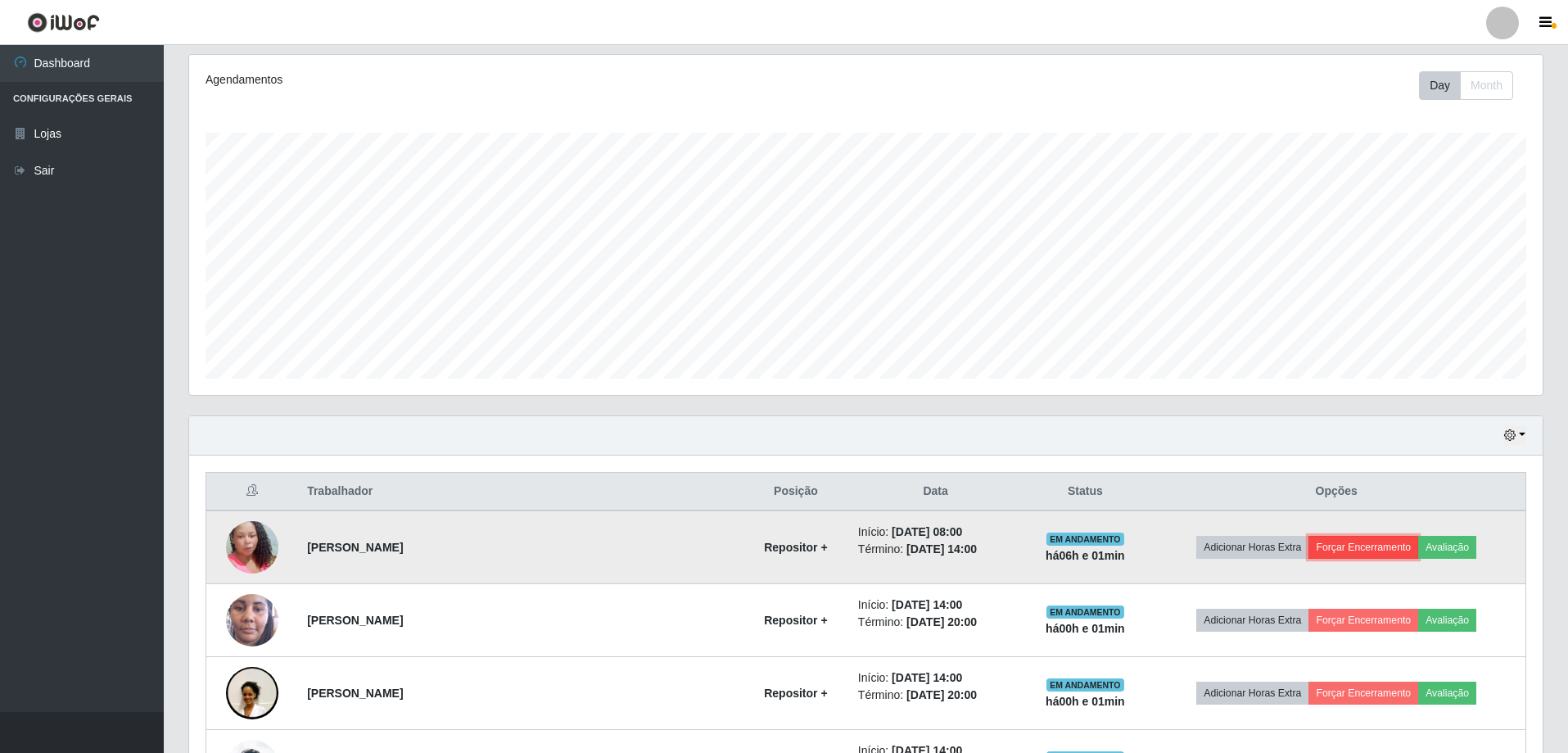
click at [1334, 544] on button "Forçar Encerramento" at bounding box center [1363, 547] width 109 height 23
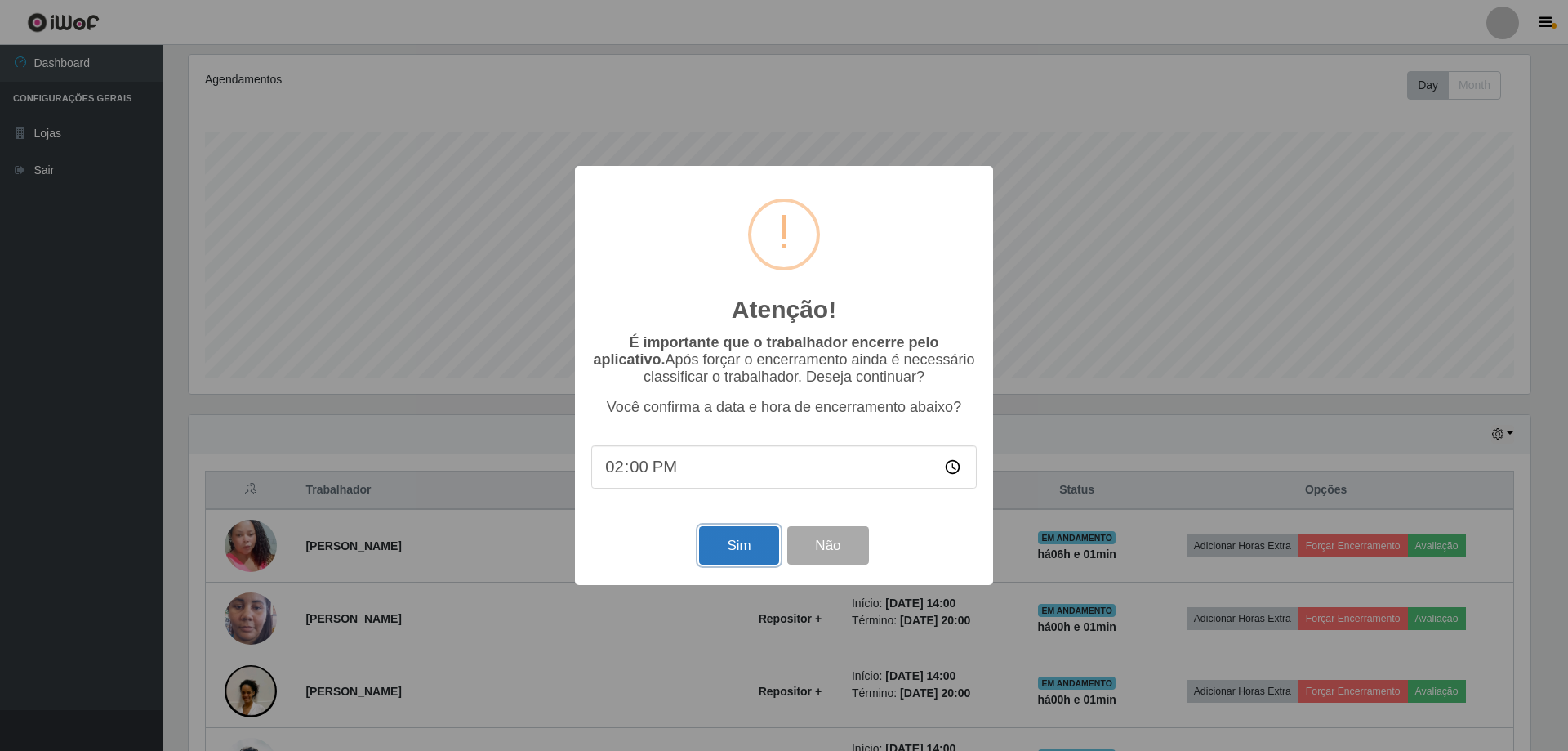
click at [709, 545] on button "Sim" at bounding box center [739, 545] width 79 height 39
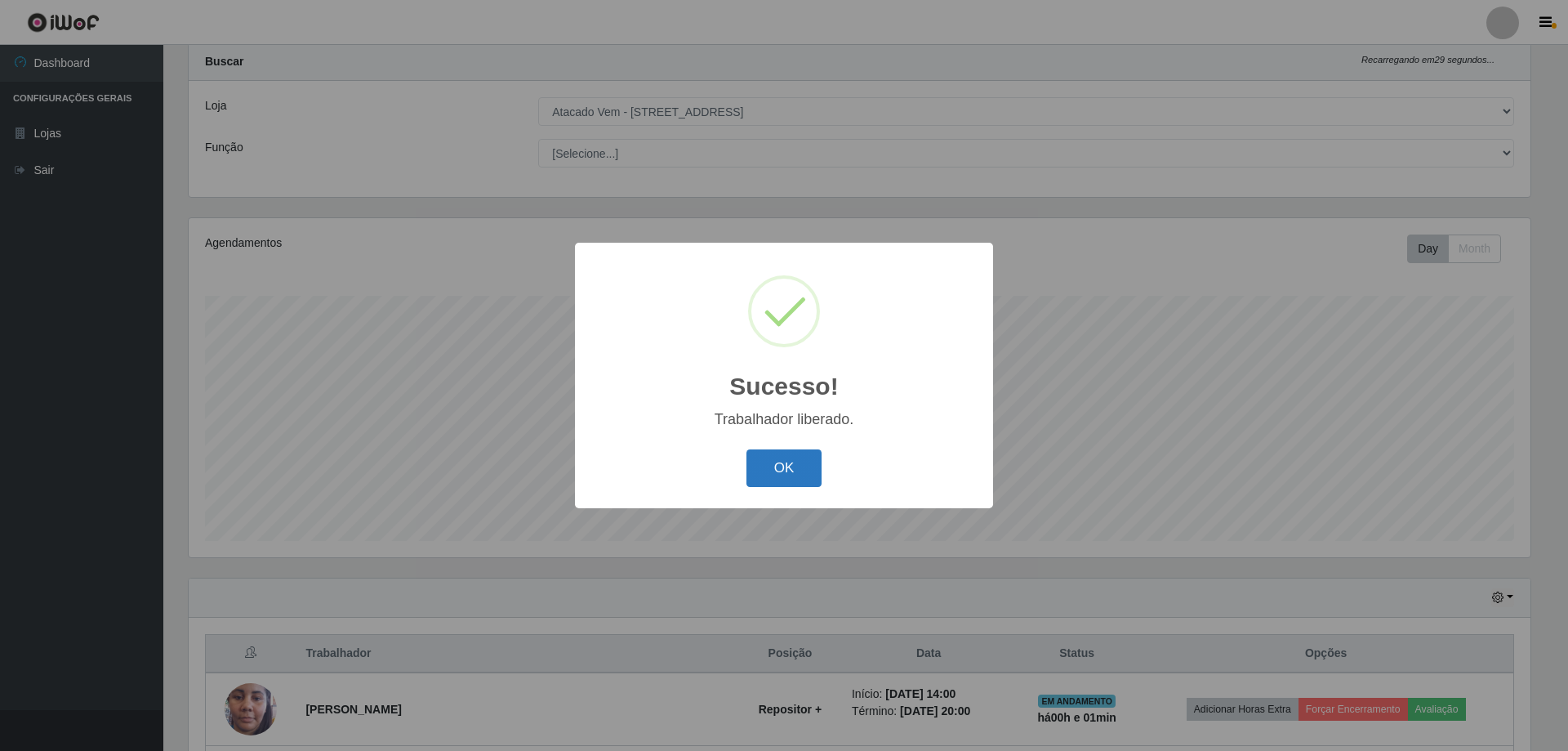
click at [792, 471] on button "OK" at bounding box center [784, 468] width 76 height 39
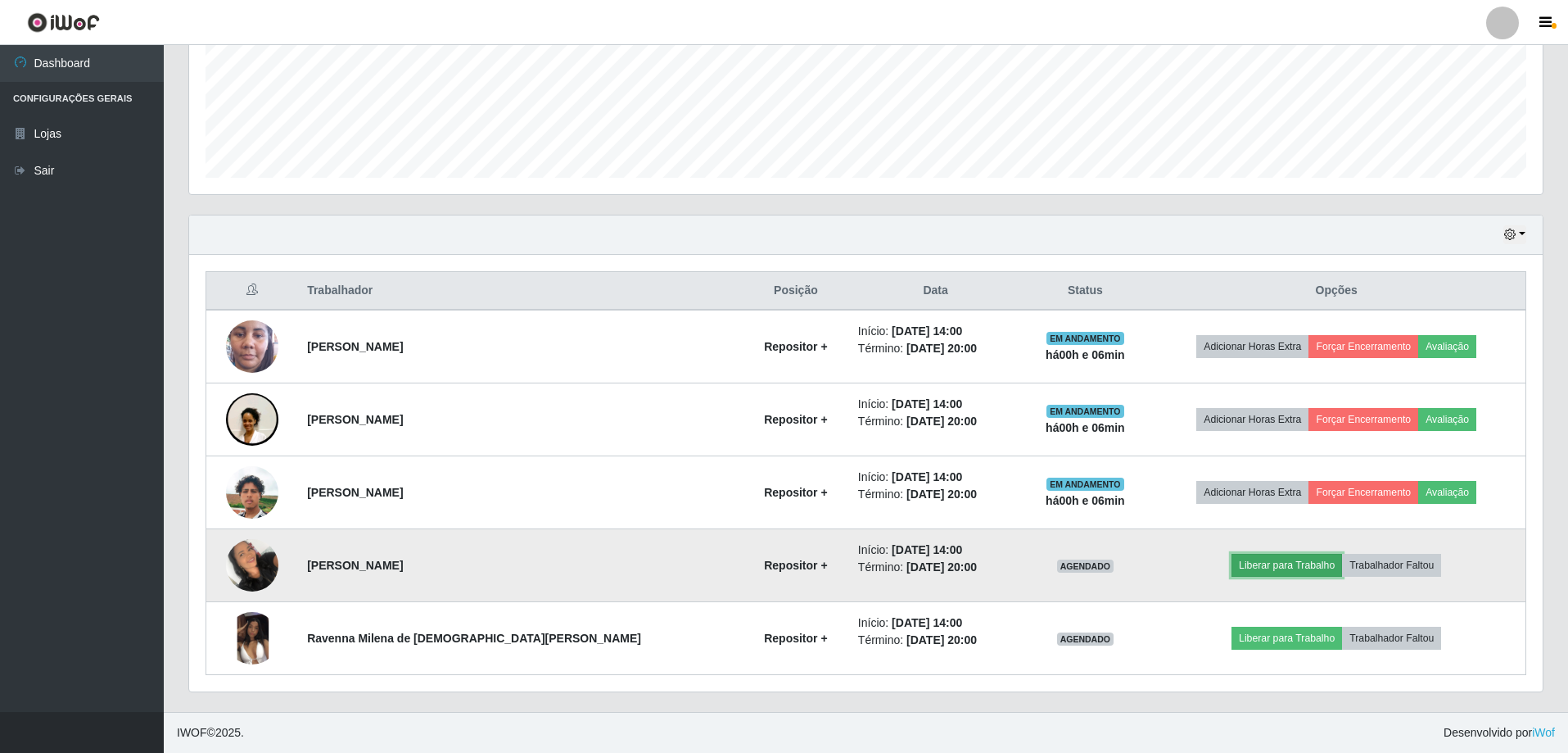
click at [1259, 567] on button "Liberar para Trabalho" at bounding box center [1286, 565] width 110 height 23
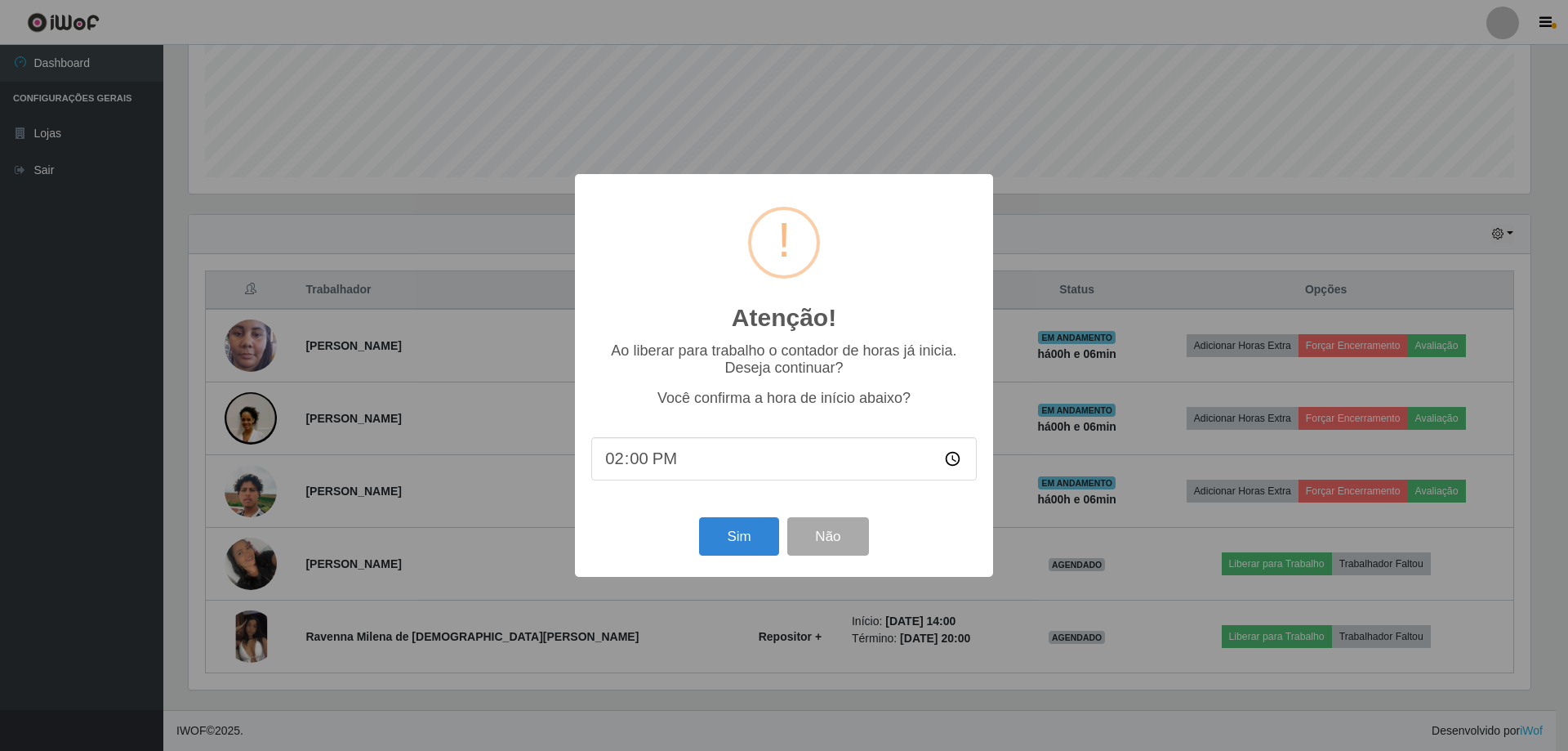
click at [697, 543] on div "Sim Não" at bounding box center [784, 535] width 386 height 46
click at [718, 542] on button "Sim" at bounding box center [739, 535] width 79 height 39
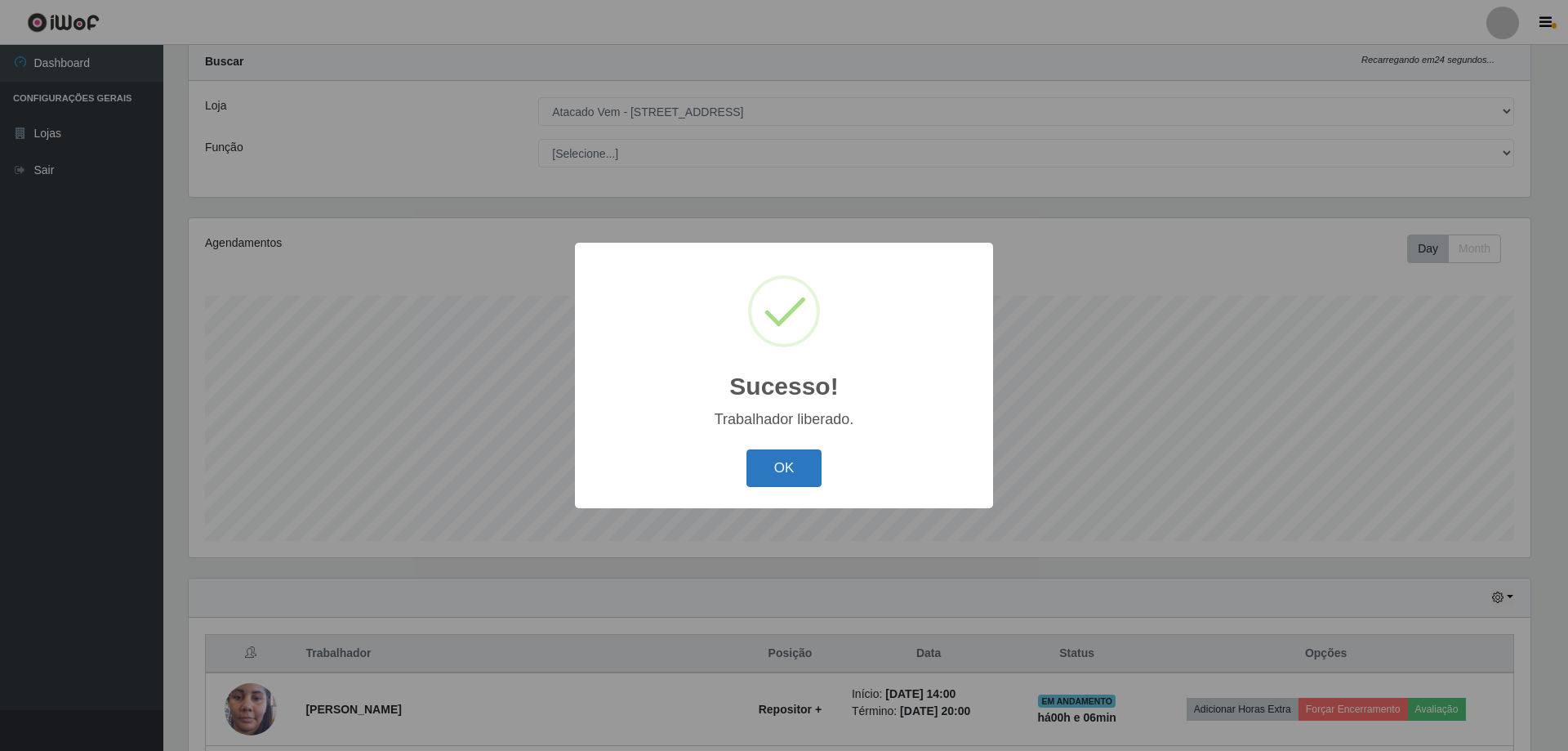
click at [765, 458] on button "OK" at bounding box center [784, 468] width 76 height 39
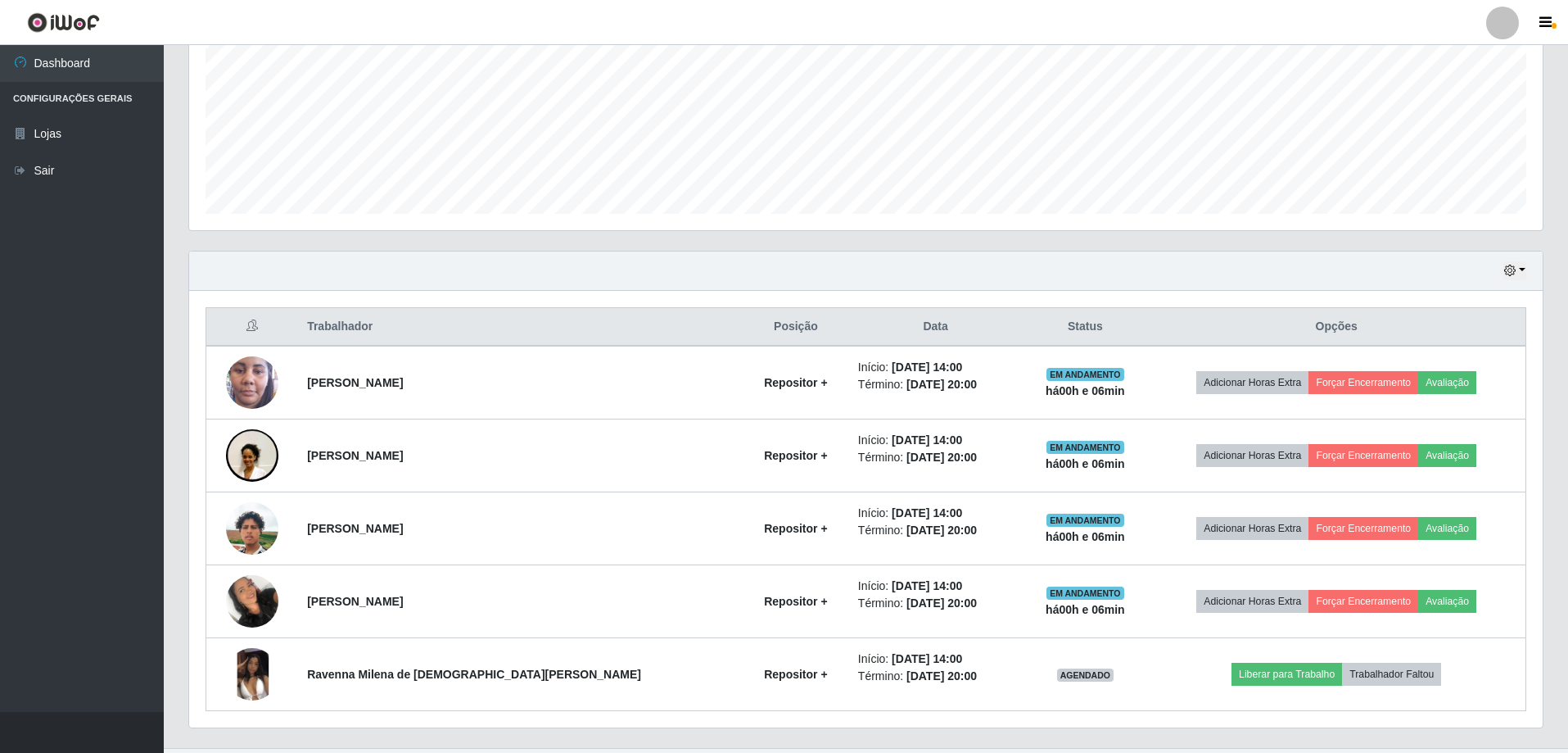
scroll to position [408, 0]
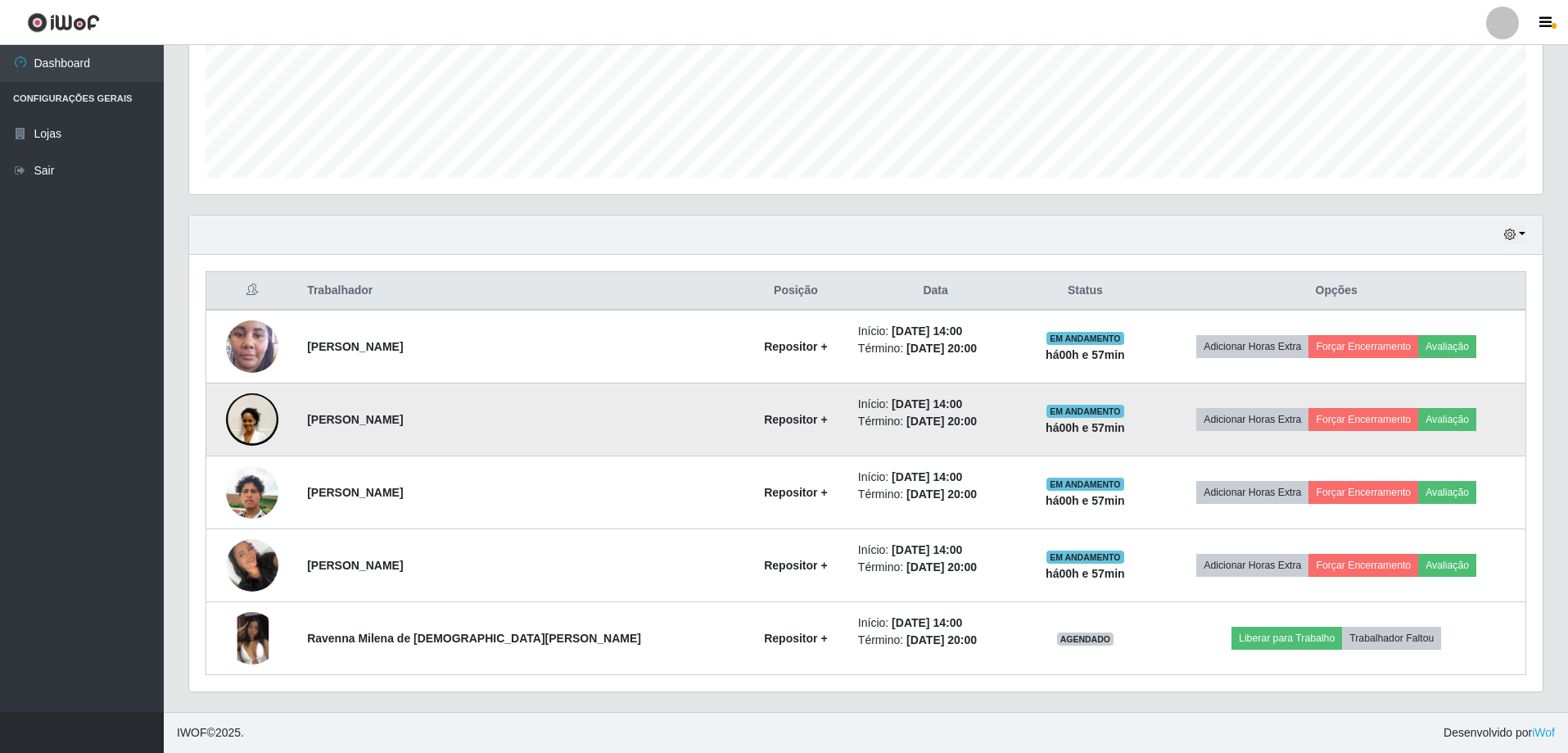
click at [285, 404] on td at bounding box center [252, 419] width 92 height 73
click at [263, 415] on img at bounding box center [253, 419] width 53 height 116
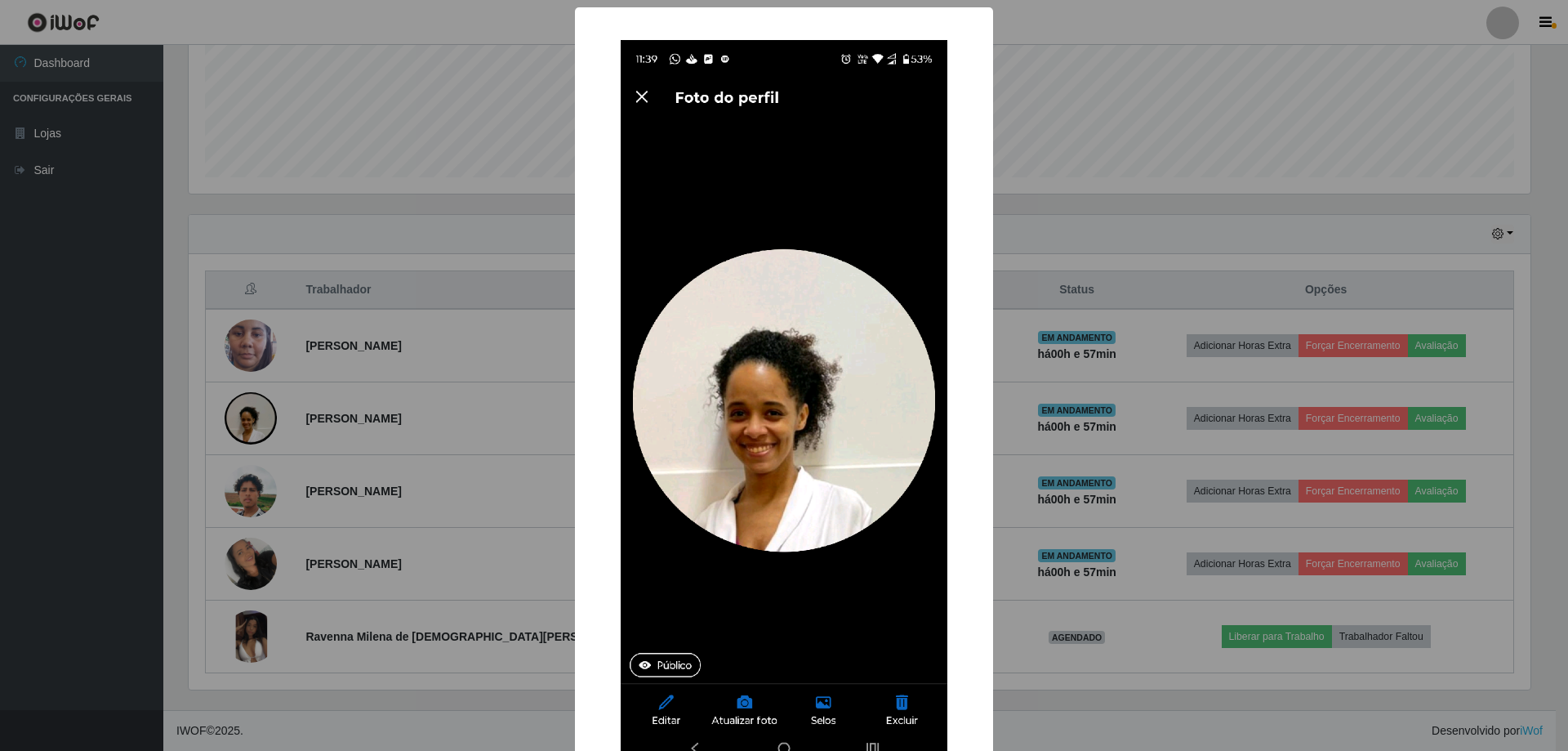
click at [266, 421] on div "× OK Cancel" at bounding box center [784, 376] width 1568 height 751
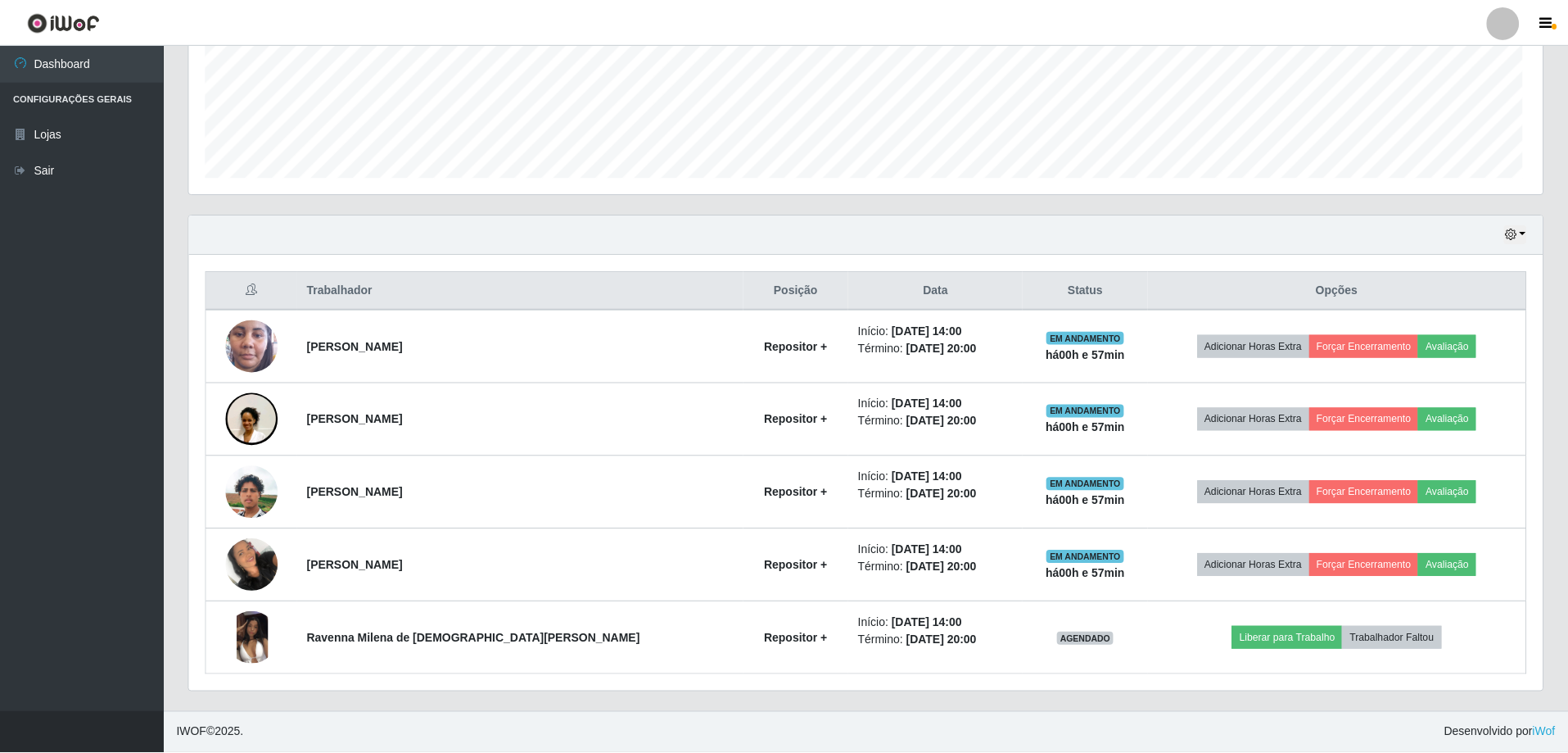
scroll to position [340, 1354]
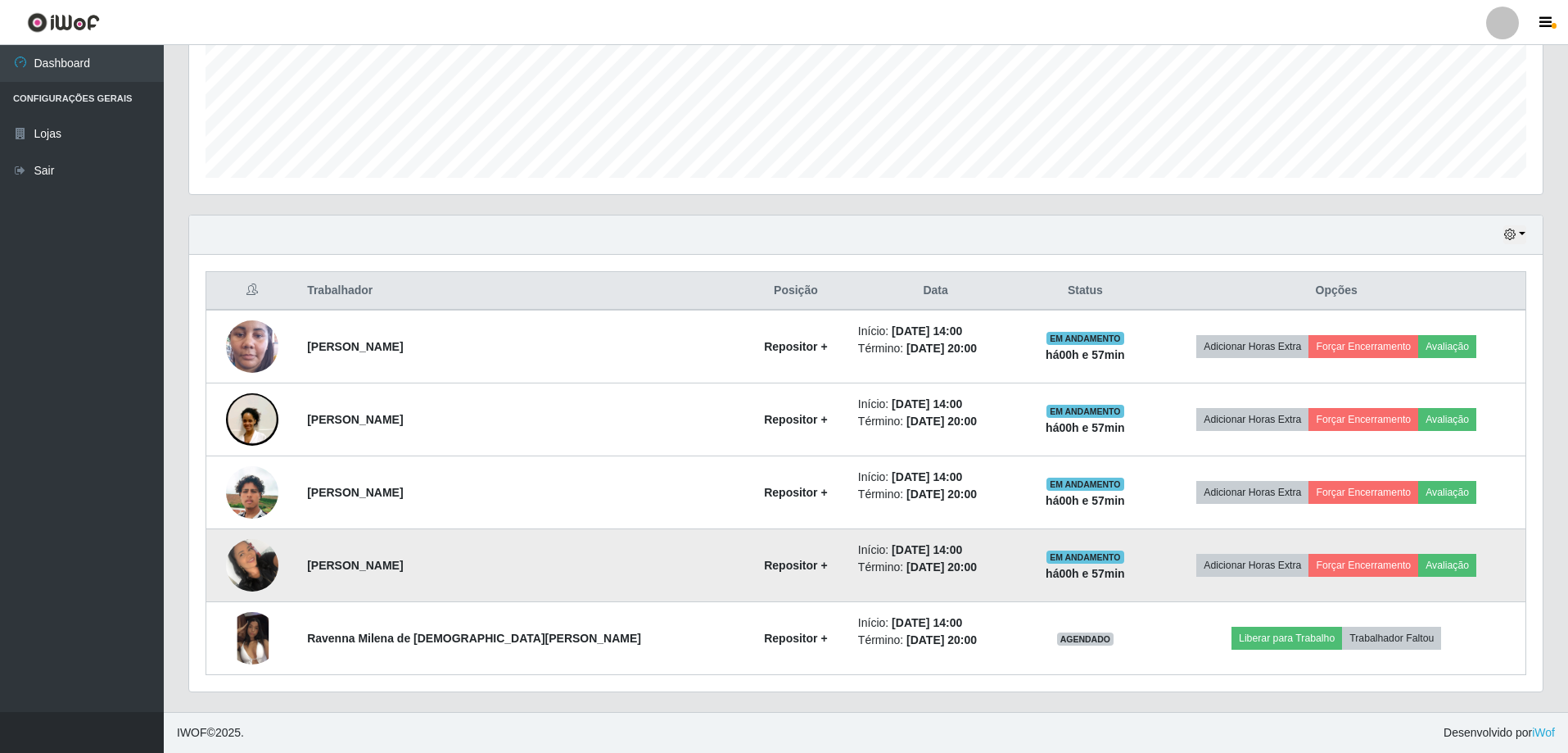
click at [276, 567] on img at bounding box center [253, 564] width 53 height 70
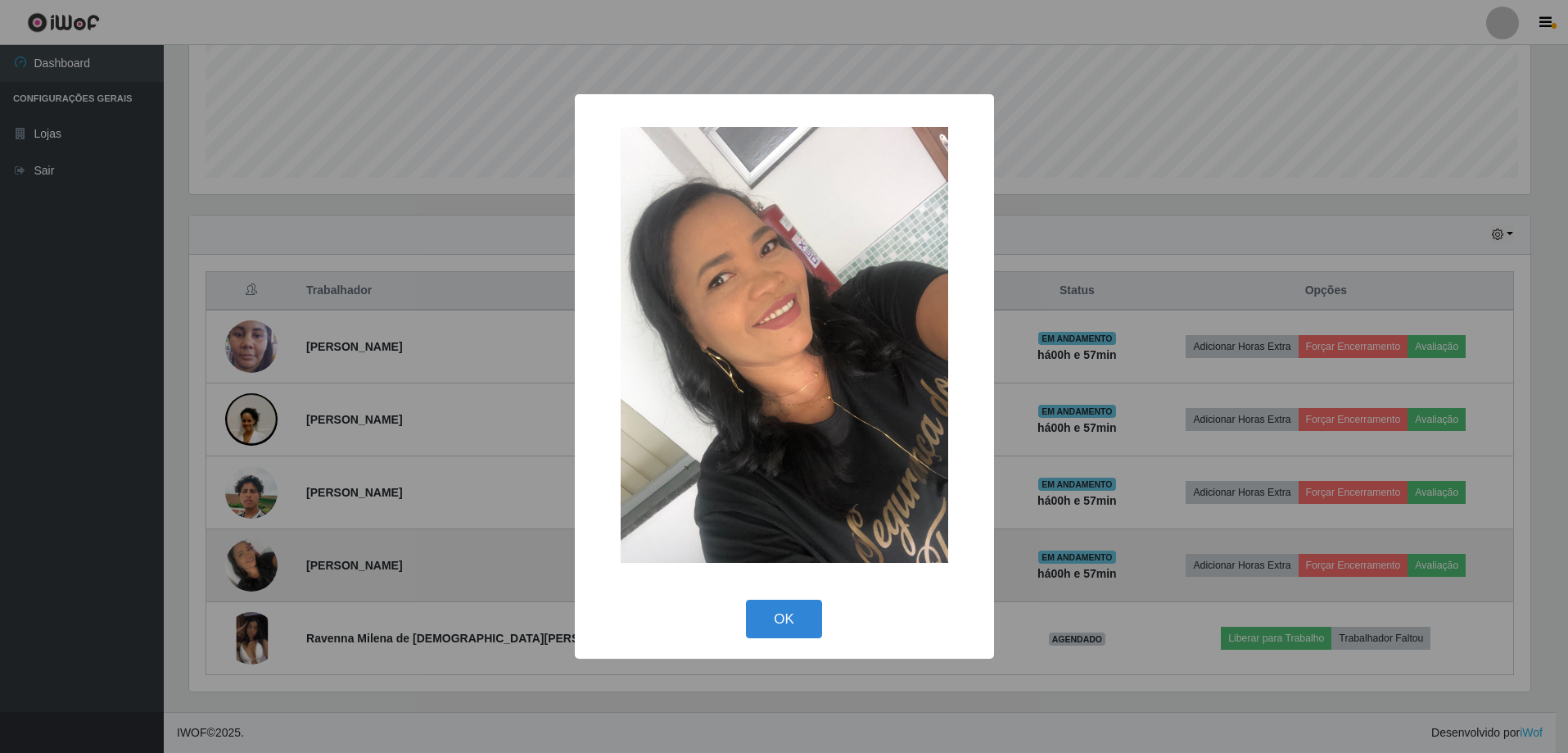
scroll to position [340, 1345]
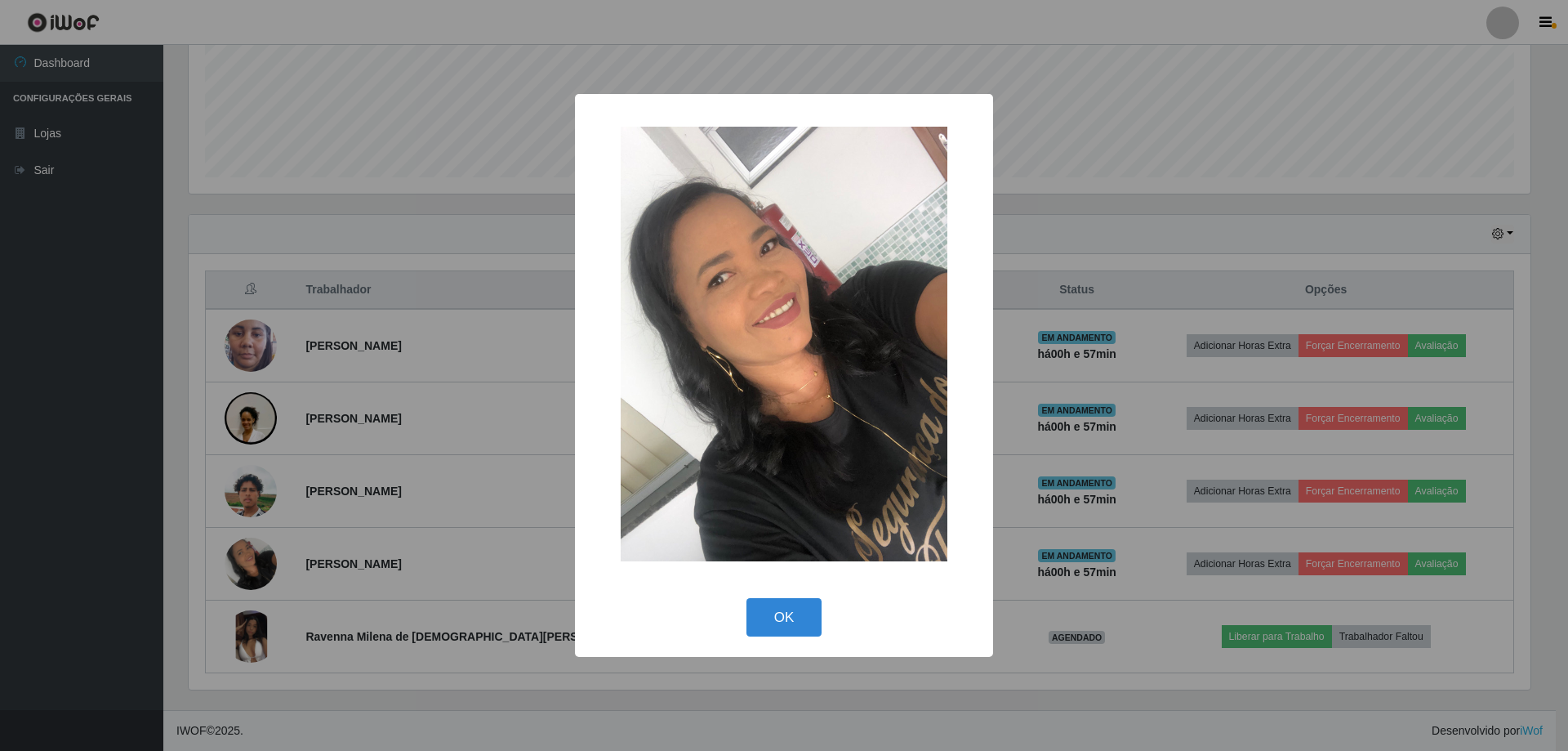
click at [277, 566] on div "× OK Cancel" at bounding box center [784, 376] width 1568 height 751
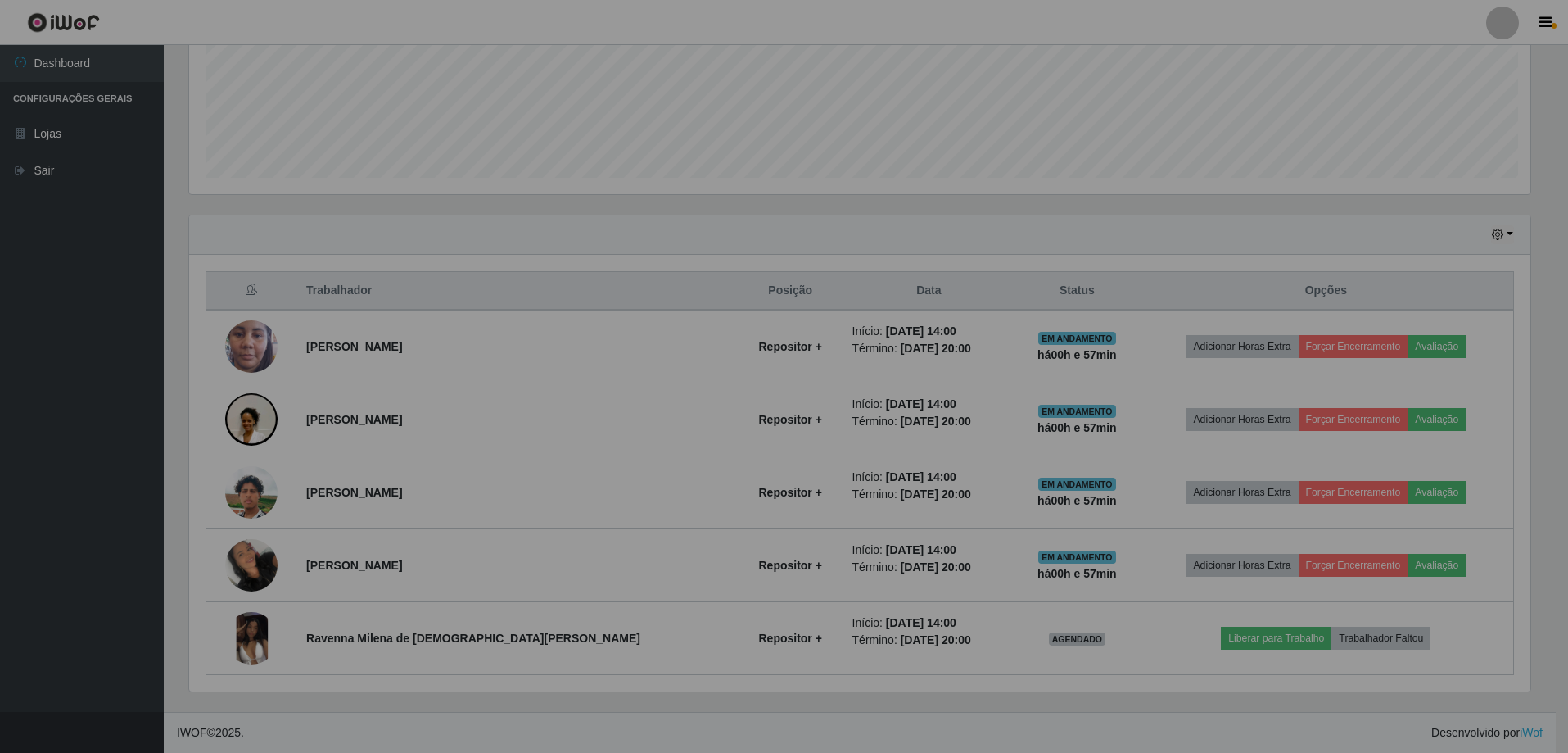
scroll to position [340, 1354]
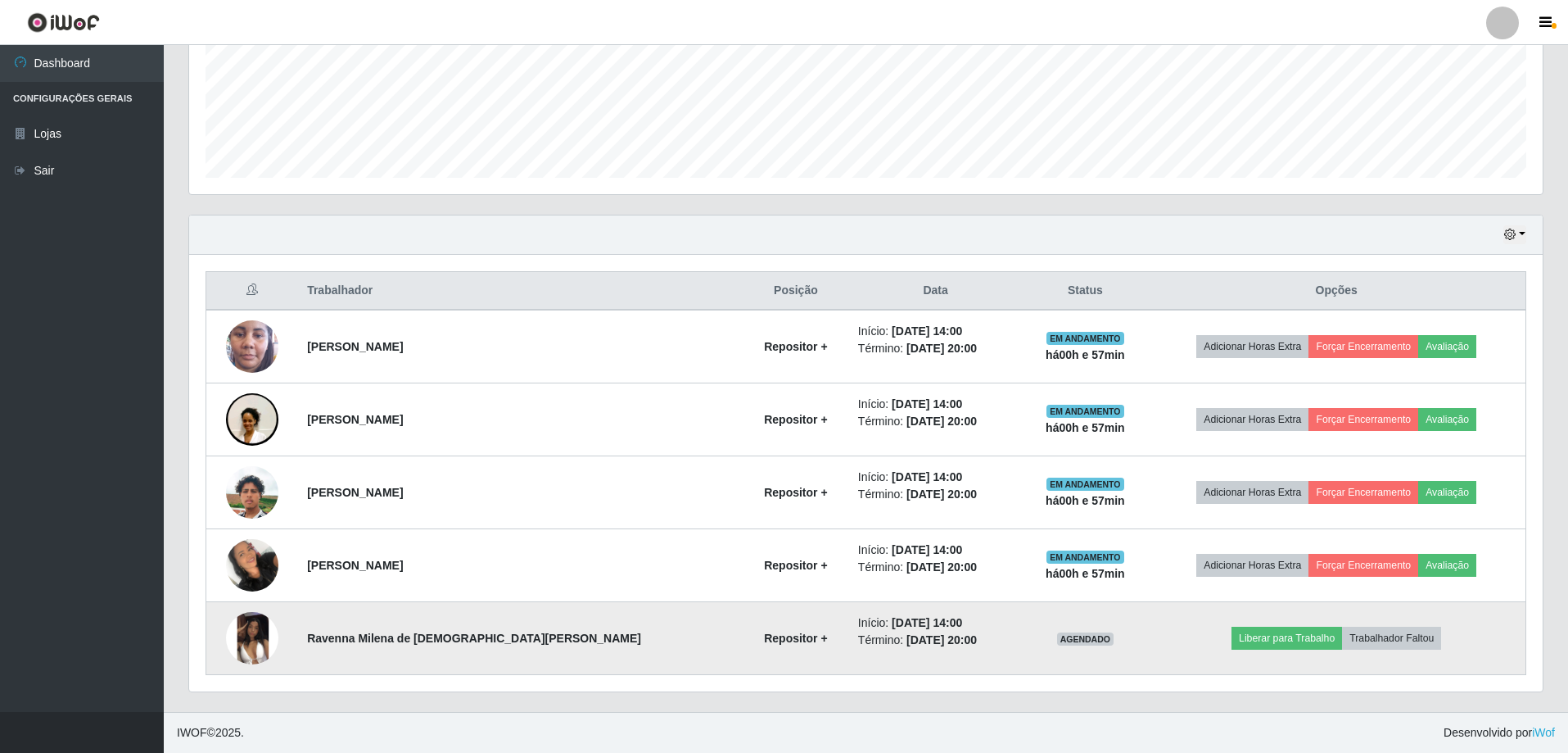
click at [258, 648] on img at bounding box center [253, 638] width 53 height 53
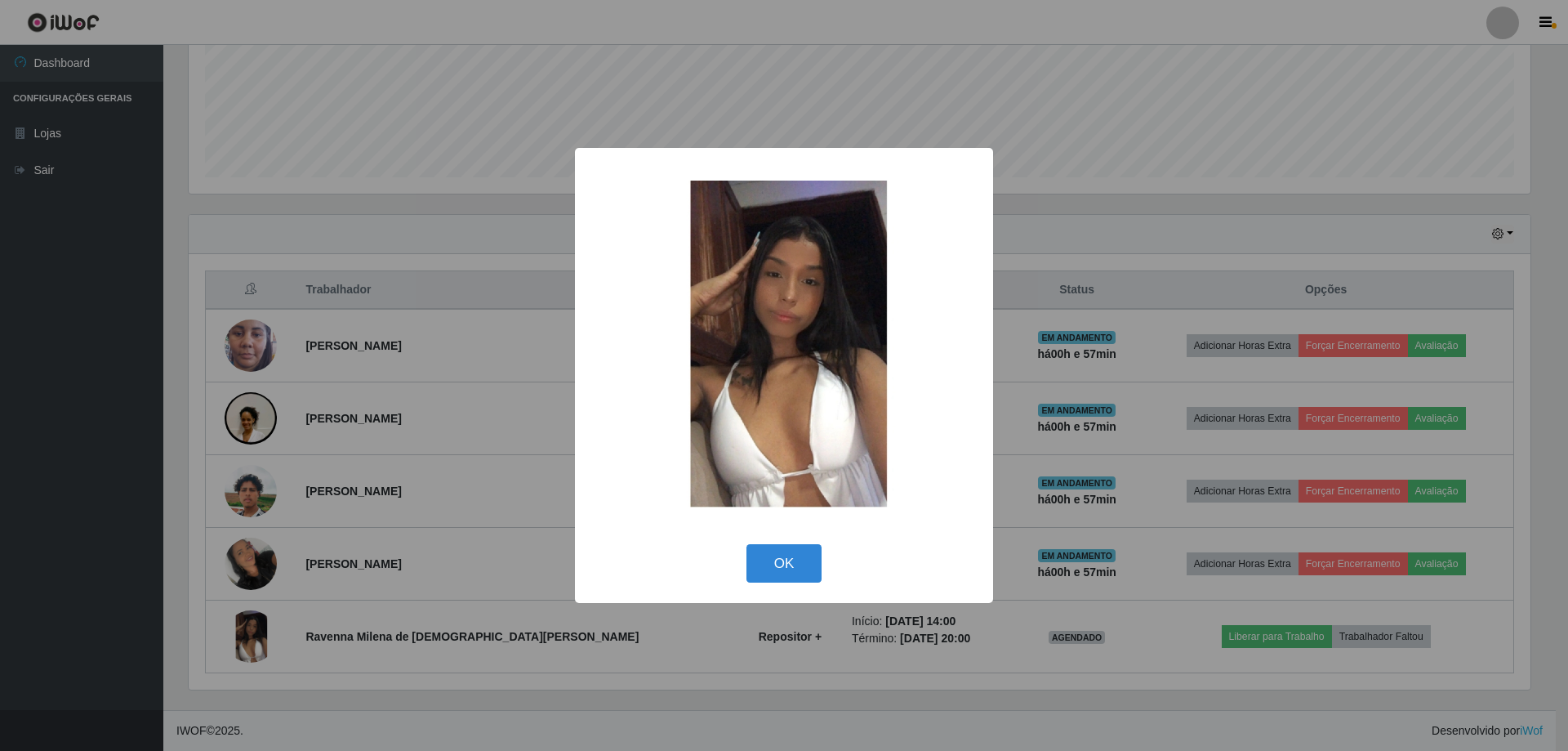
click at [428, 499] on div "× OK Cancel" at bounding box center [784, 376] width 1568 height 751
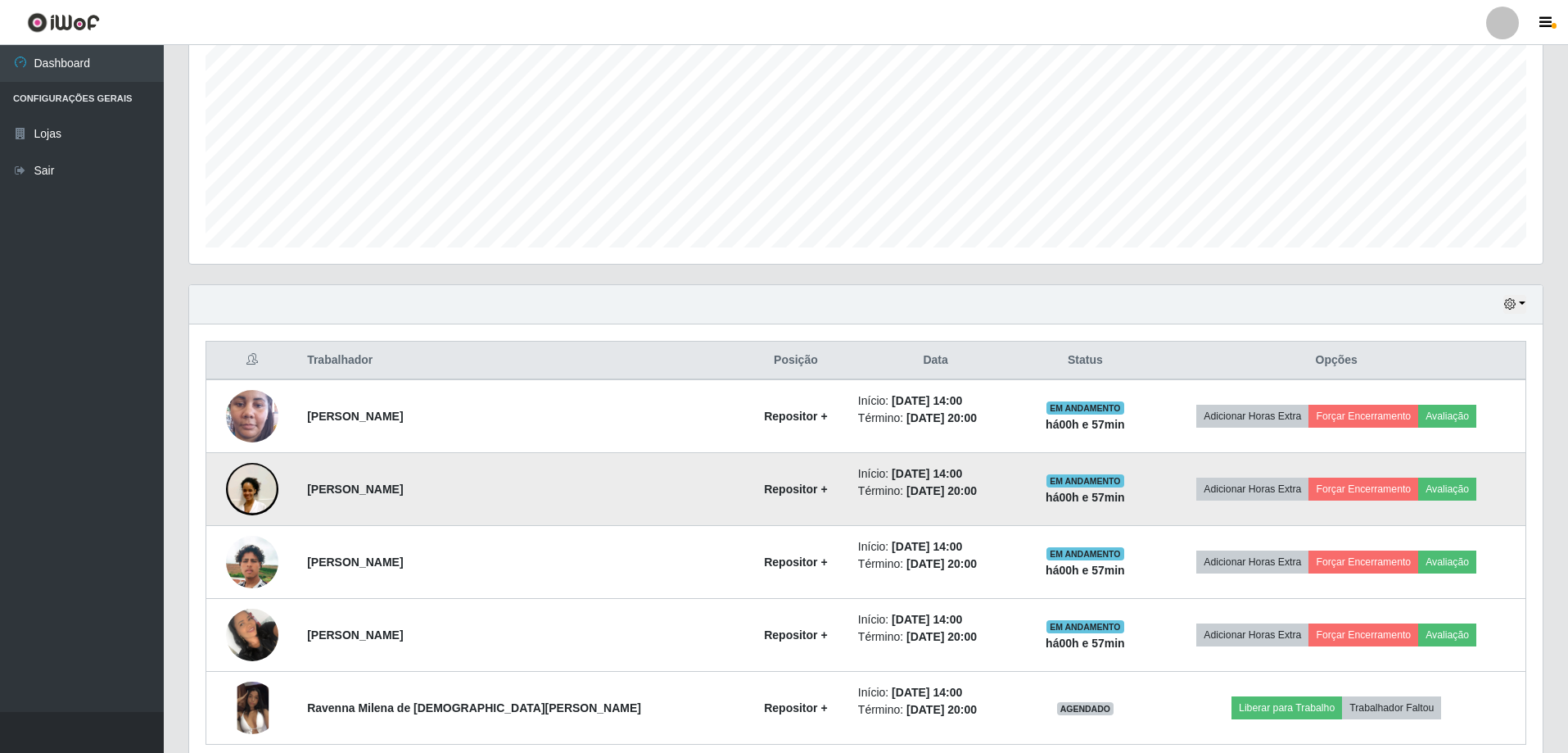
scroll to position [408, 0]
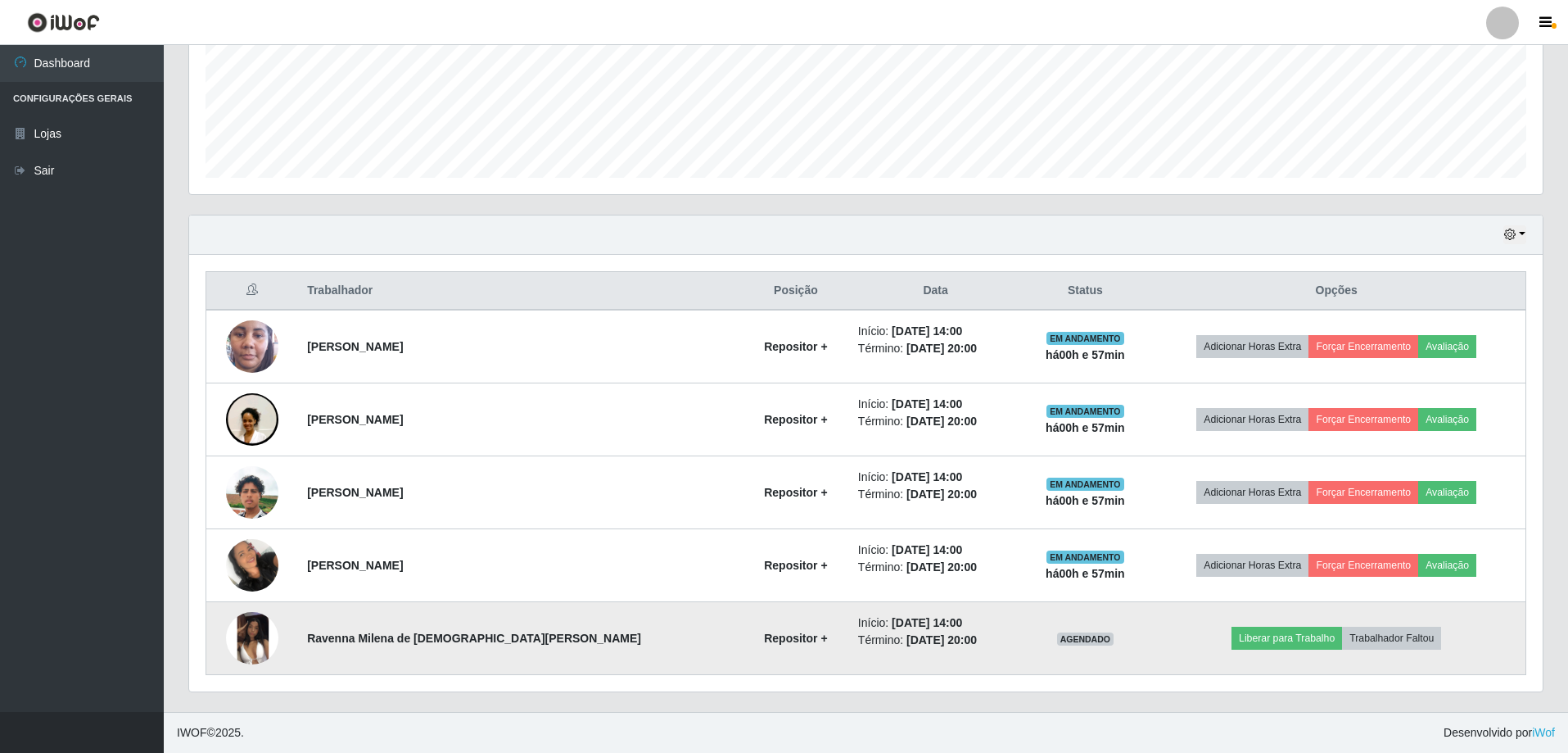
click at [295, 623] on td at bounding box center [252, 638] width 92 height 73
click at [273, 635] on img at bounding box center [253, 638] width 53 height 53
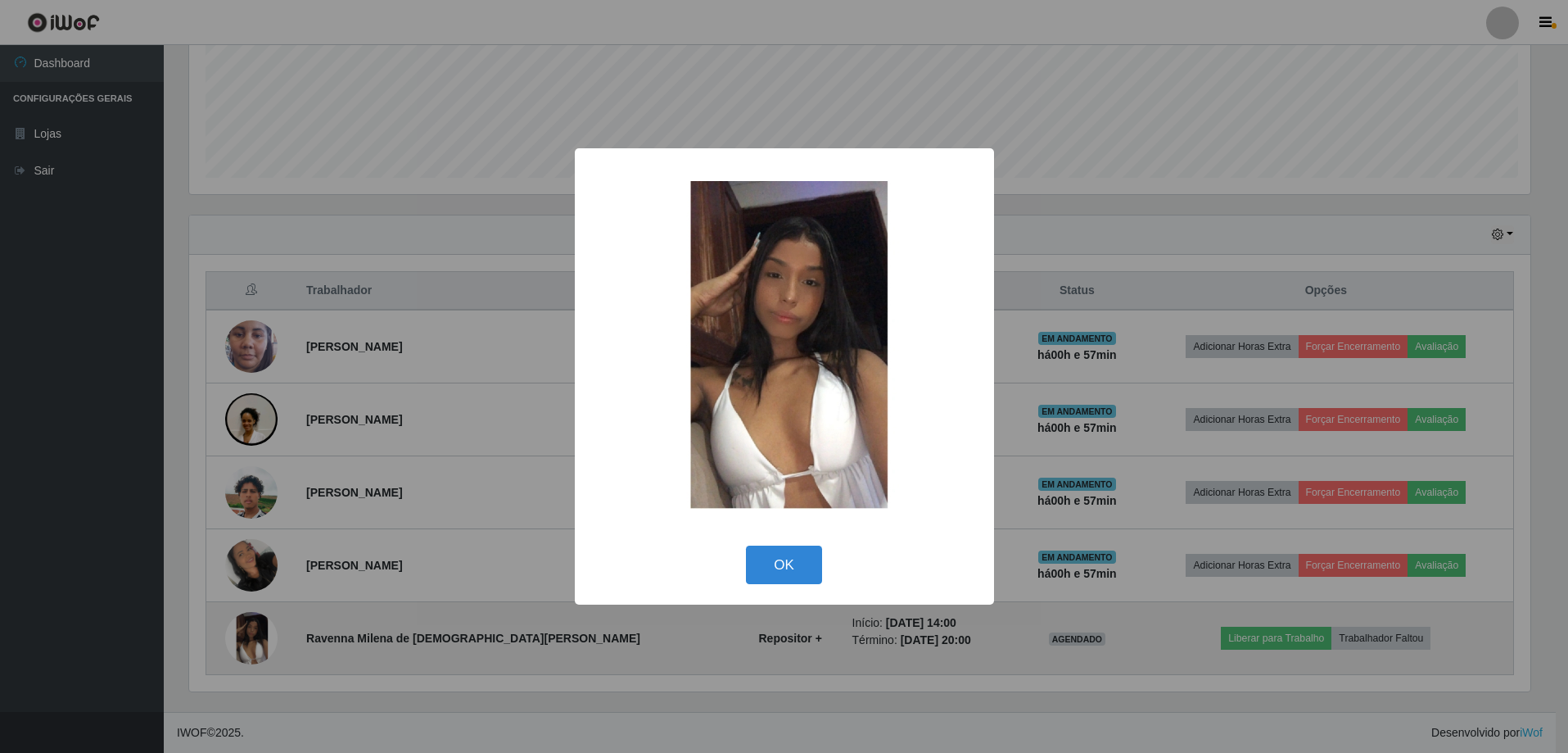
scroll to position [340, 1345]
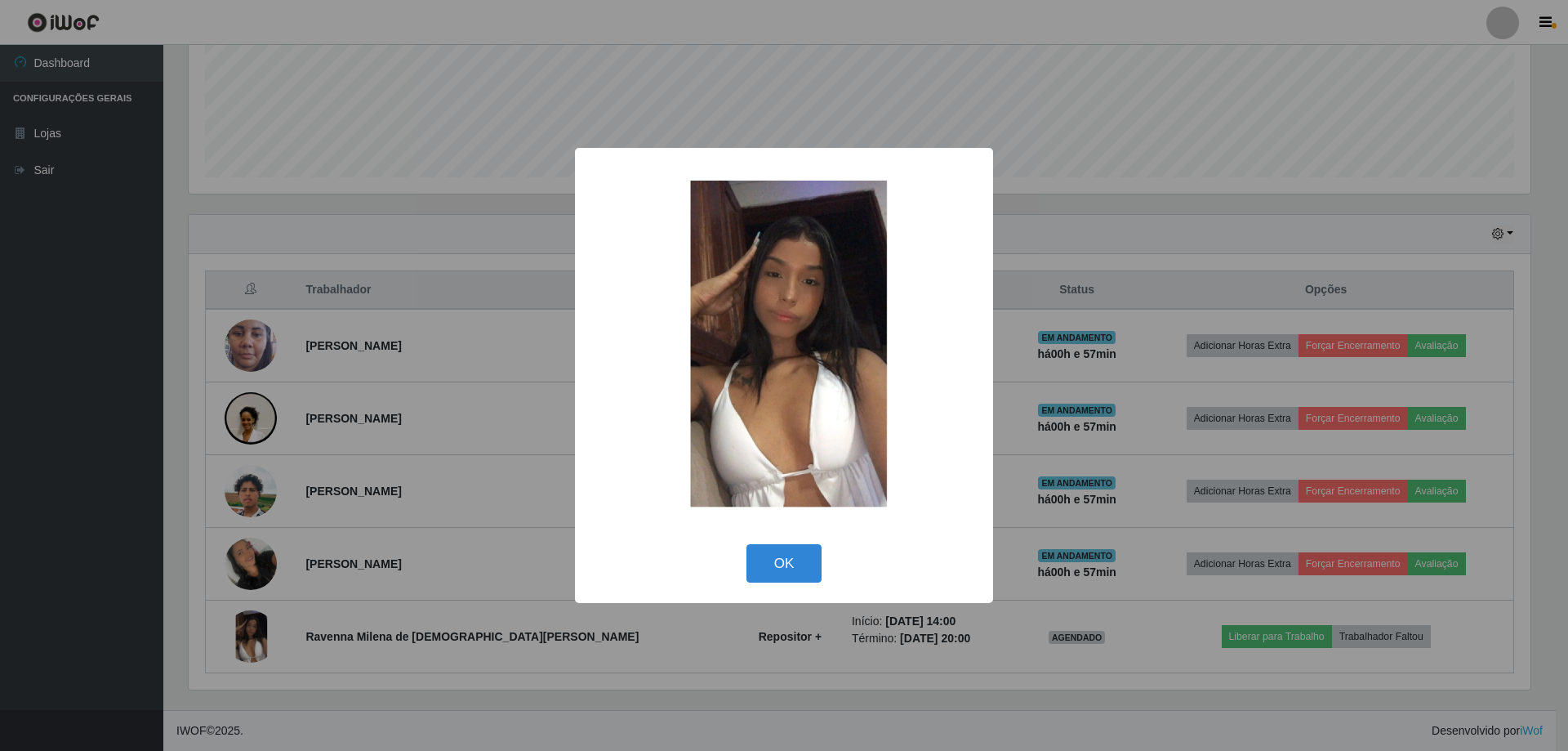
drag, startPoint x: 749, startPoint y: 567, endPoint x: 723, endPoint y: 573, distance: 26.7
click at [749, 566] on button "OK" at bounding box center [784, 563] width 76 height 39
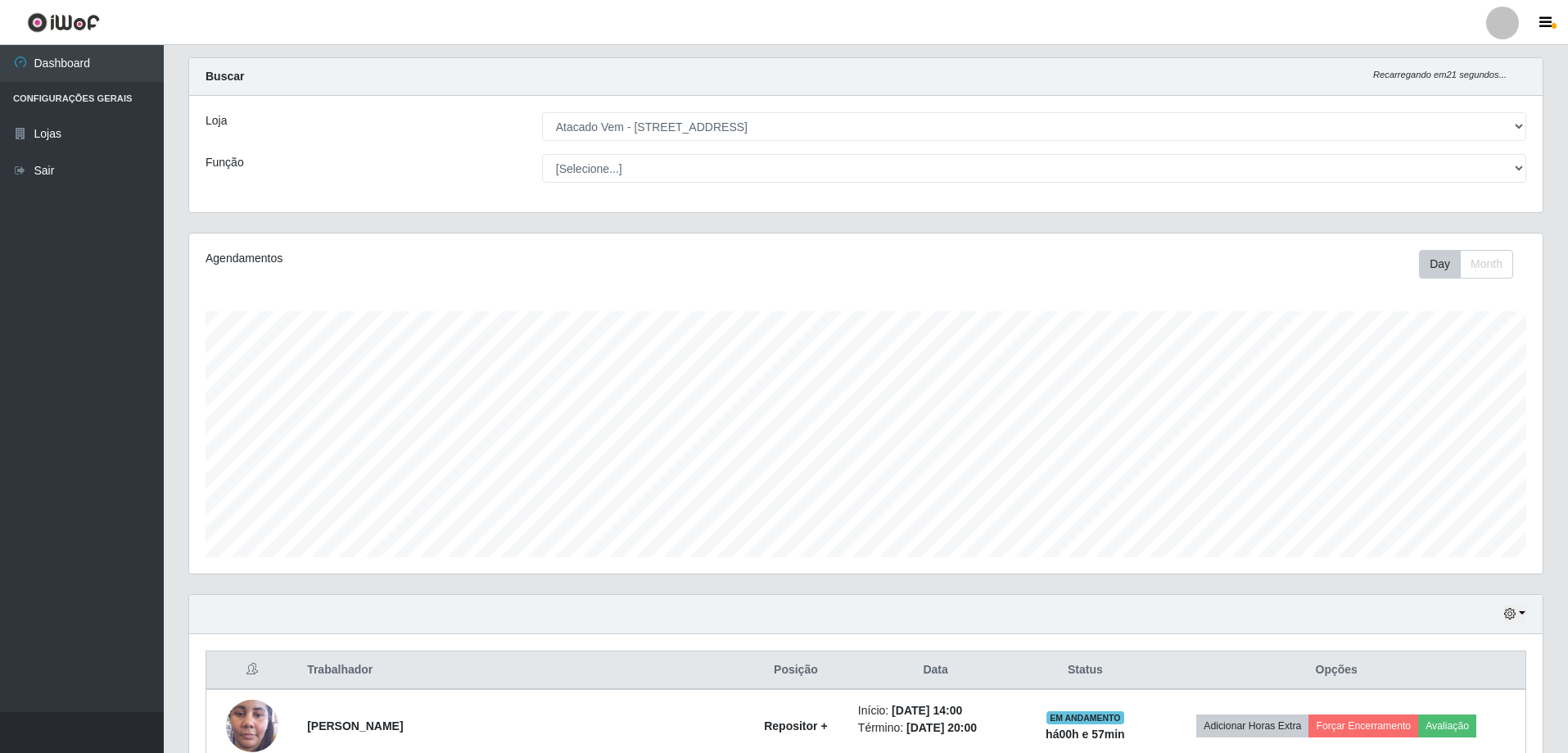
scroll to position [0, 0]
